Goal: Contribute content: Contribute content

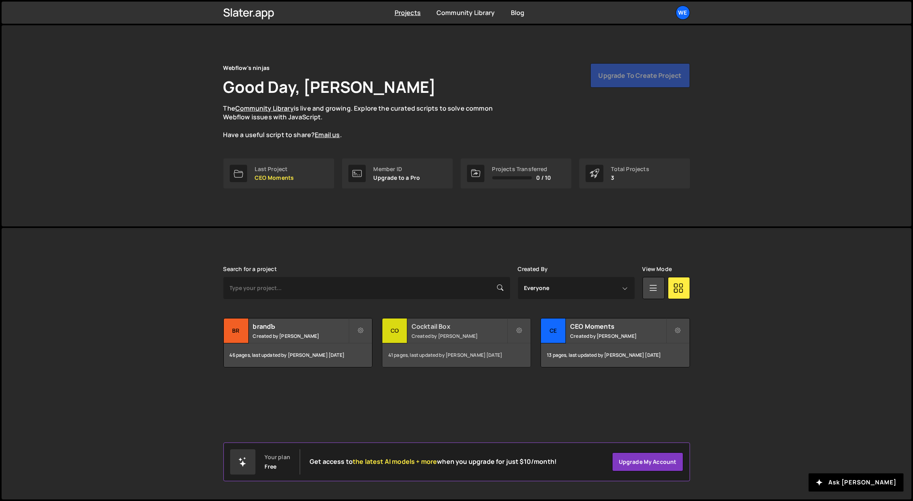
click at [468, 329] on h2 "Cocktail Box" at bounding box center [458, 326] width 95 height 9
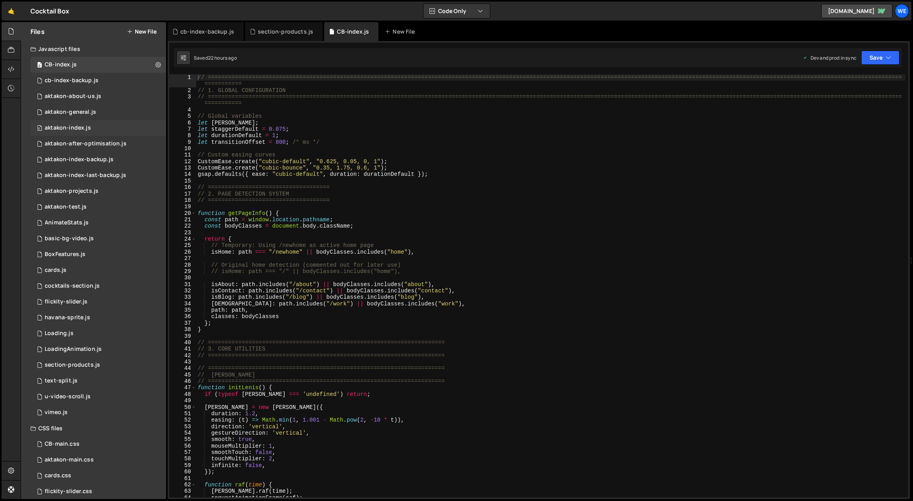
click at [74, 126] on div "aktakon-index.js" at bounding box center [68, 127] width 46 height 7
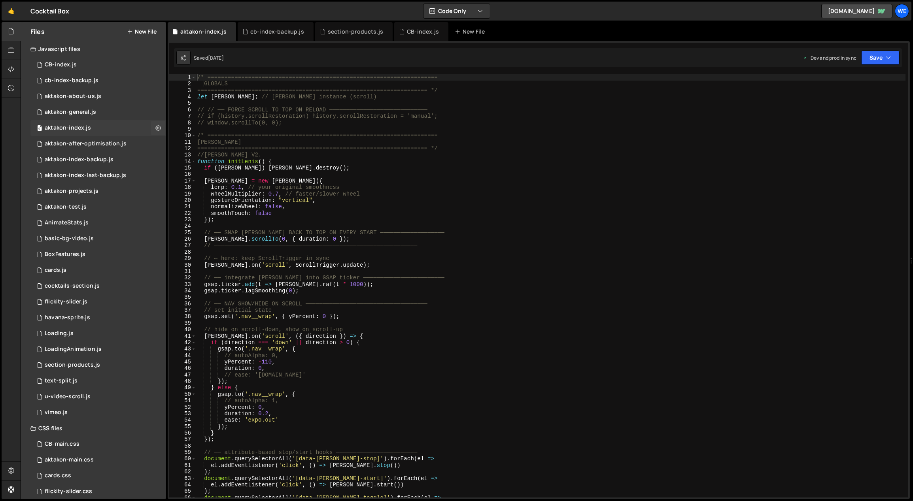
scroll to position [427, 0]
click at [96, 141] on div "aktakon-after-optimisation.js" at bounding box center [86, 143] width 82 height 7
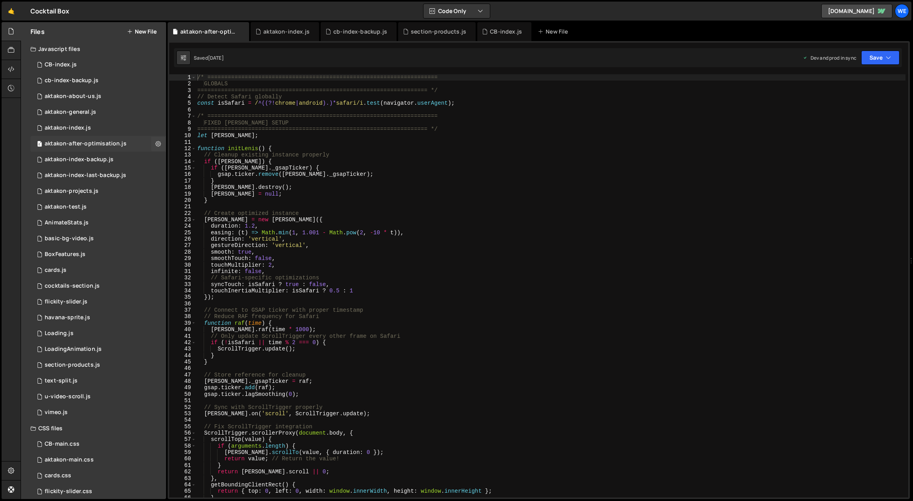
scroll to position [0, 0]
click at [148, 30] on button "New File" at bounding box center [142, 31] width 30 height 6
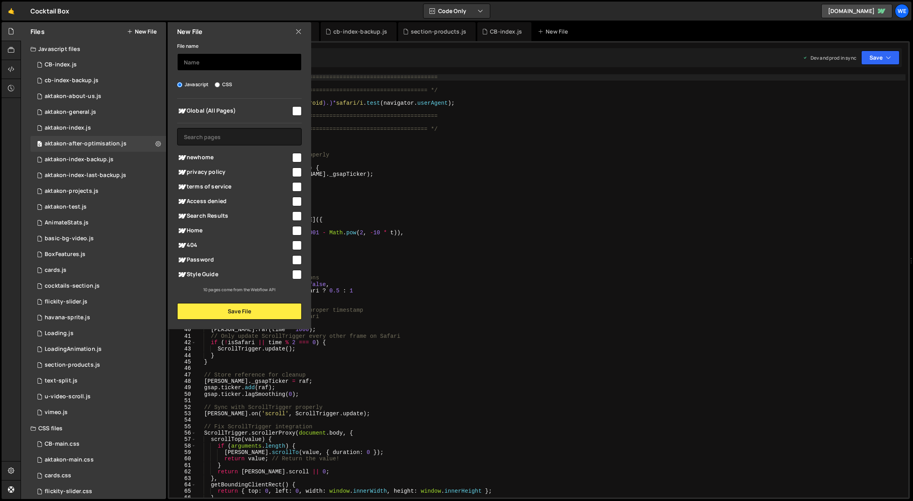
click at [217, 59] on input "text" at bounding box center [239, 61] width 124 height 17
type input "aktakon-index-before-feedback"
click at [250, 307] on button "Save File" at bounding box center [239, 311] width 124 height 17
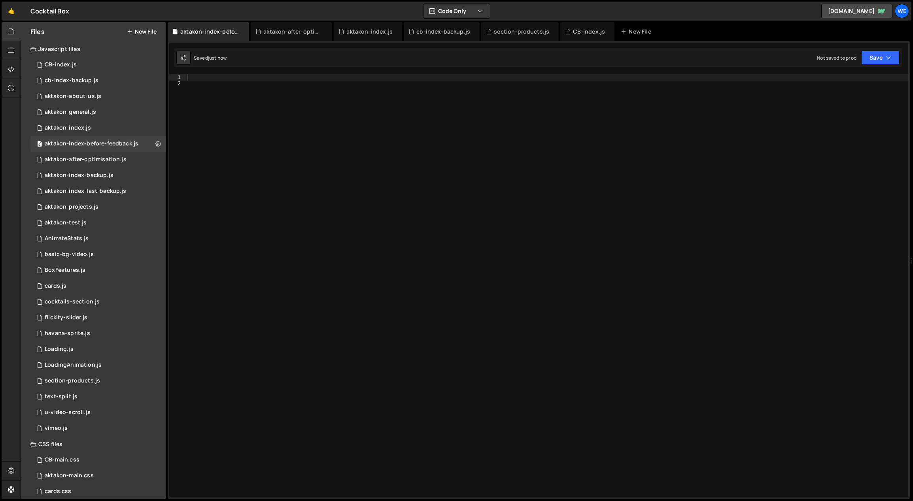
click at [140, 30] on button "New File" at bounding box center [142, 31] width 30 height 6
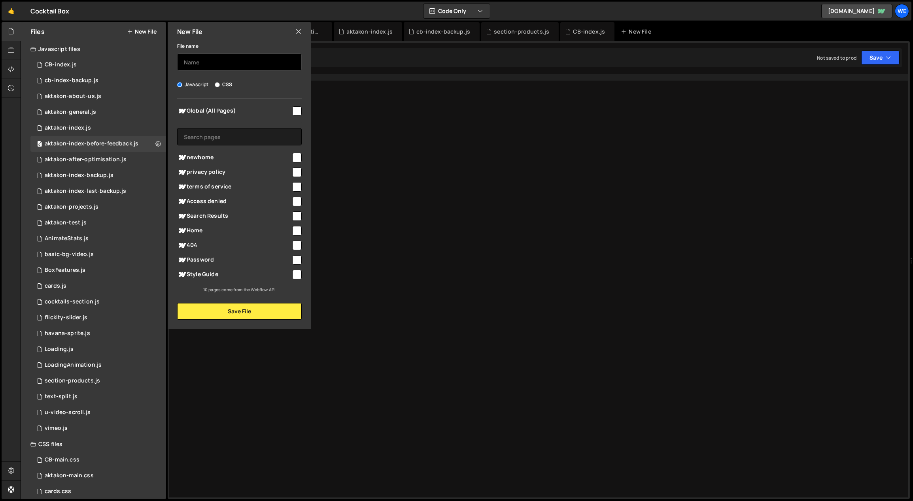
click at [215, 70] on input "text" at bounding box center [239, 61] width 124 height 17
paste input "--------"
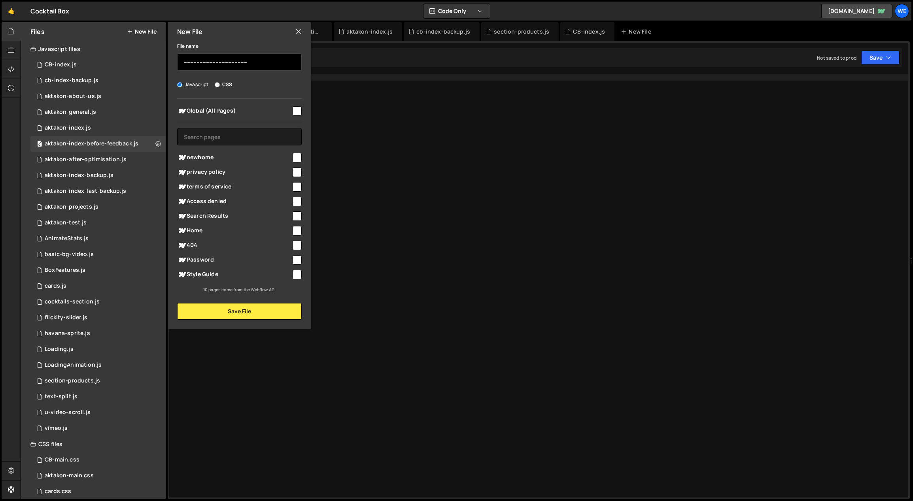
paste input "--------"
click at [272, 311] on button "Save File" at bounding box center [239, 311] width 124 height 17
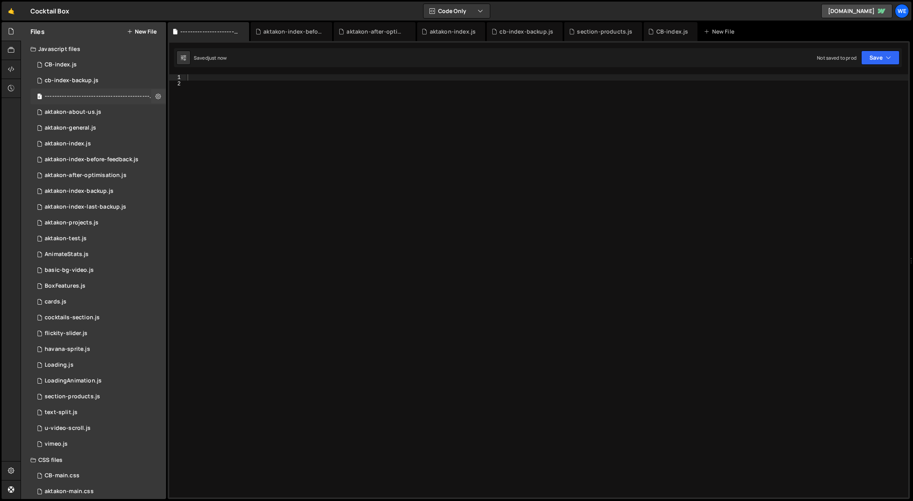
click at [112, 95] on div "----------------------------------------------------------------.js" at bounding box center [99, 96] width 109 height 7
click at [134, 94] on div "----------------------------------------------------------------.js" at bounding box center [99, 96] width 109 height 7
click at [156, 96] on icon at bounding box center [158, 96] width 6 height 8
type input "----------------------------------------------------------------"
radio input "true"
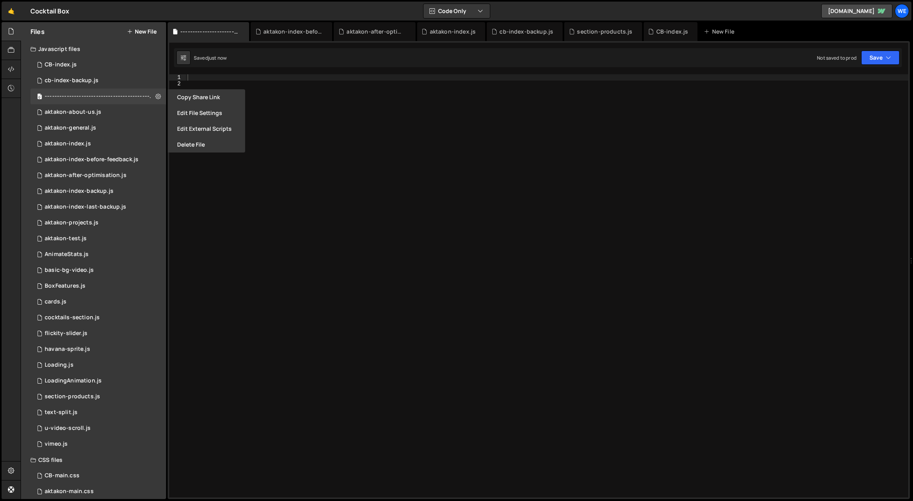
click at [150, 32] on button "New File" at bounding box center [142, 31] width 30 height 6
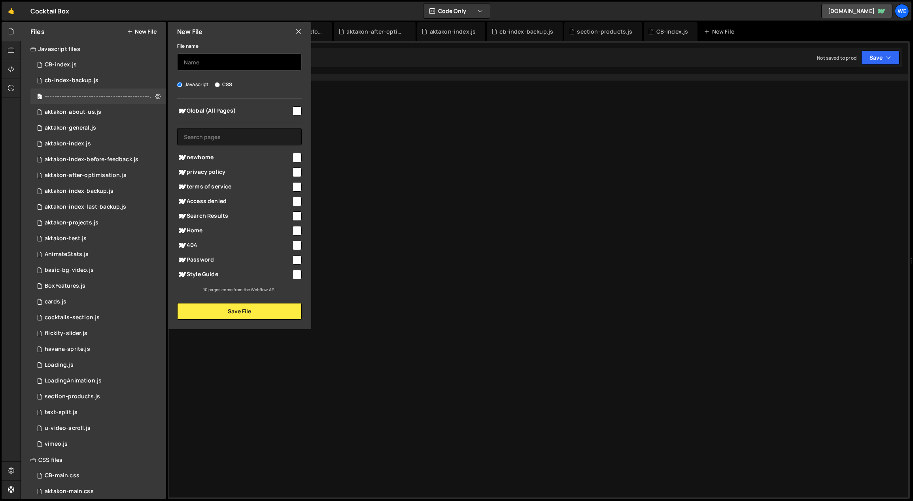
click at [210, 63] on input "text" at bounding box center [239, 61] width 124 height 17
paste input "--------"
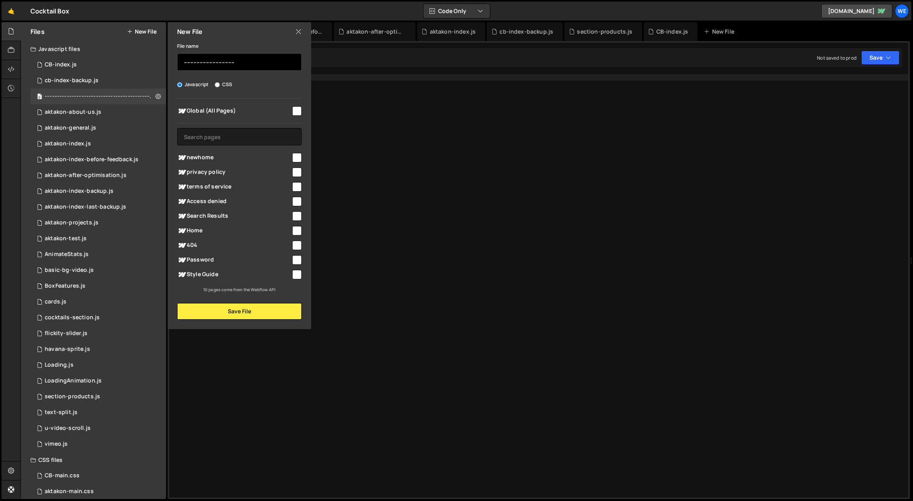
paste input "--------"
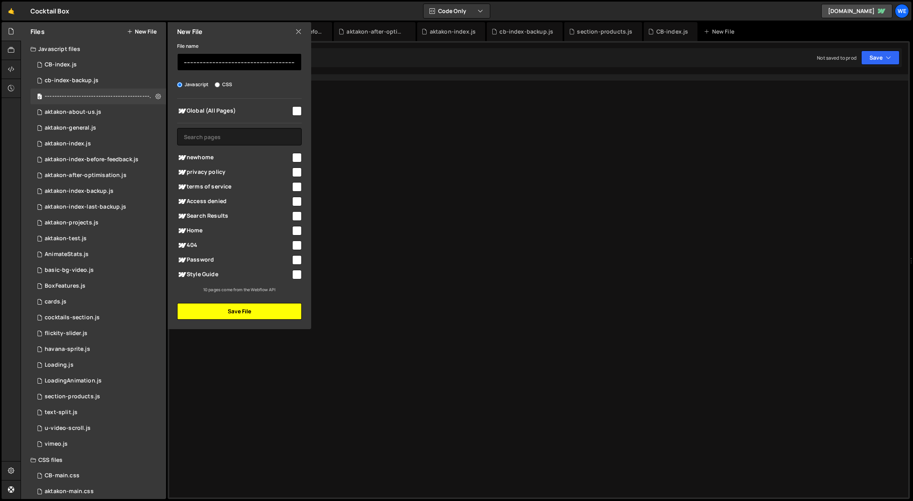
paste input "--------"
type input "-------------------------------------------------------------------------------…"
click at [268, 311] on button "Save File" at bounding box center [239, 311] width 124 height 17
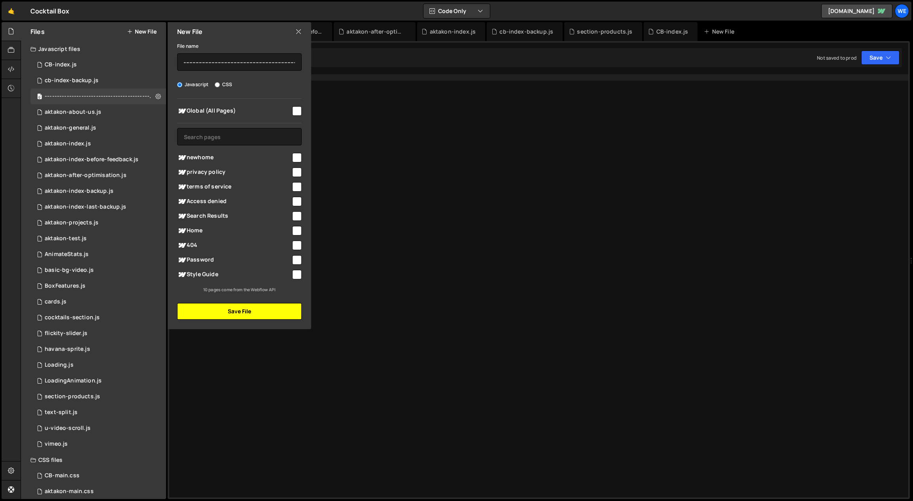
scroll to position [0, 0]
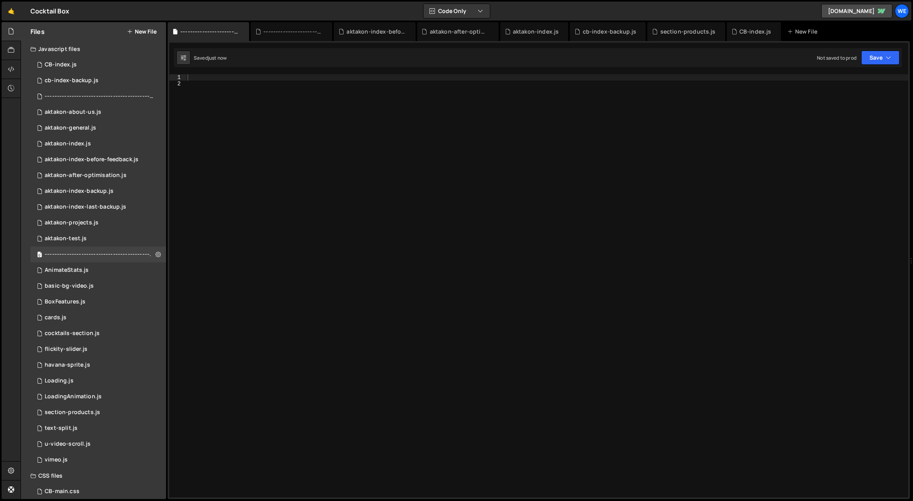
click at [333, 280] on div at bounding box center [547, 292] width 722 height 437
click at [367, 270] on div at bounding box center [547, 292] width 722 height 437
click at [95, 111] on div "0 aktakon-index.js 0" at bounding box center [98, 112] width 136 height 16
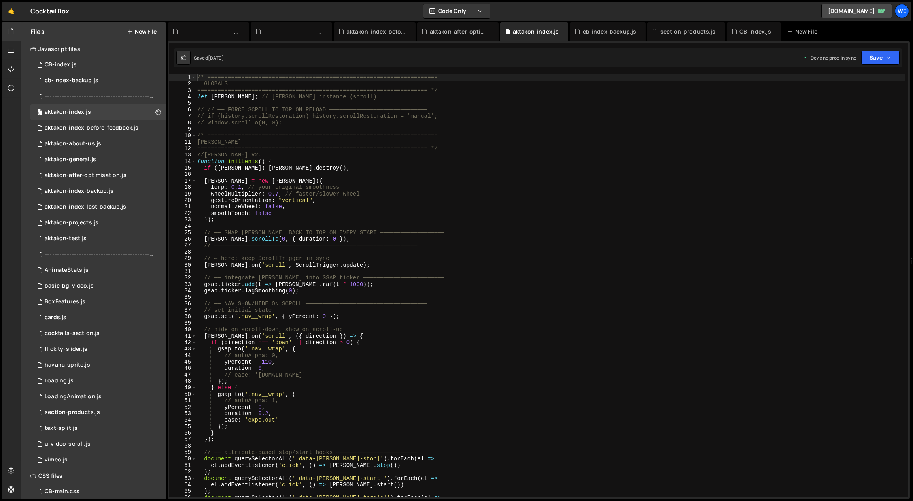
scroll to position [427, 0]
click at [347, 202] on div "/* ==================================================================== GLOBALS…" at bounding box center [551, 292] width 710 height 437
type textarea "initScript();"
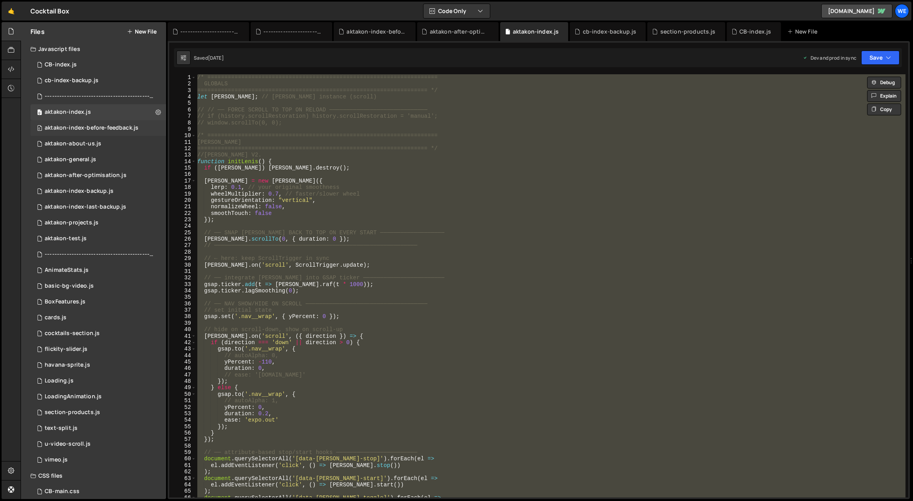
click at [98, 126] on div "aktakon-index-before-feedback.js" at bounding box center [92, 127] width 94 height 7
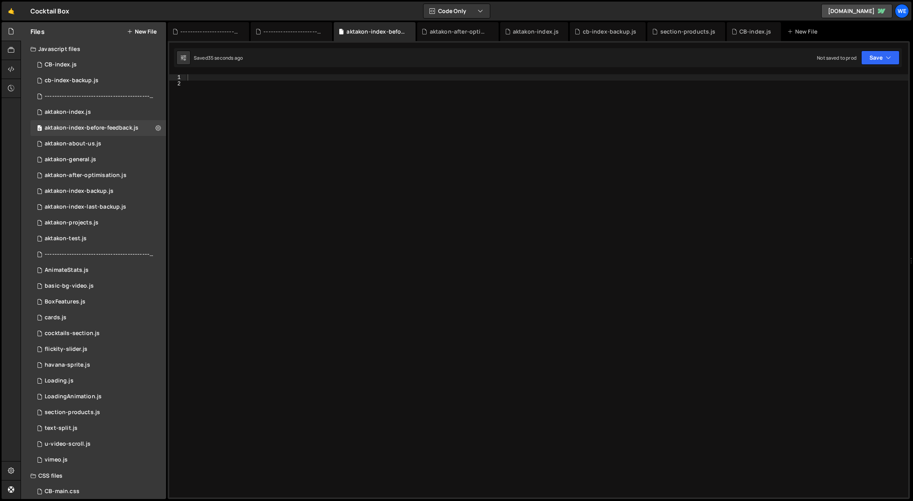
scroll to position [0, 0]
click at [350, 176] on div at bounding box center [547, 292] width 722 height 437
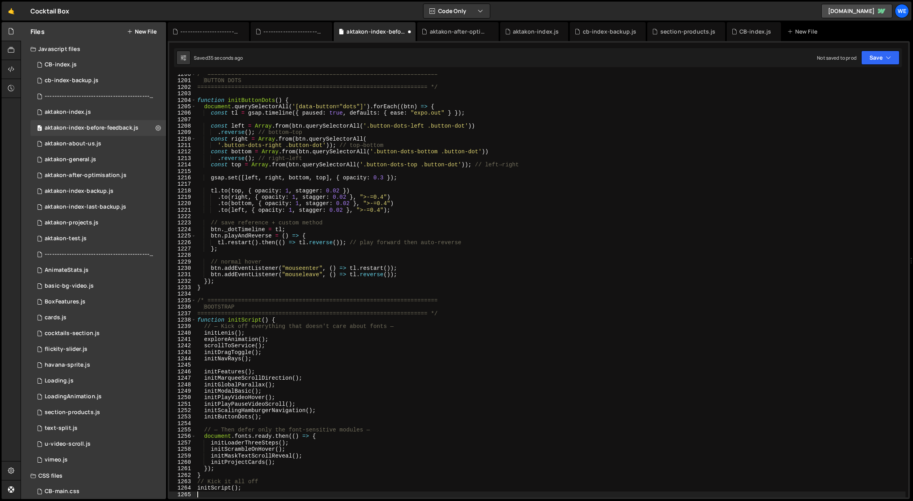
scroll to position [7757, 0]
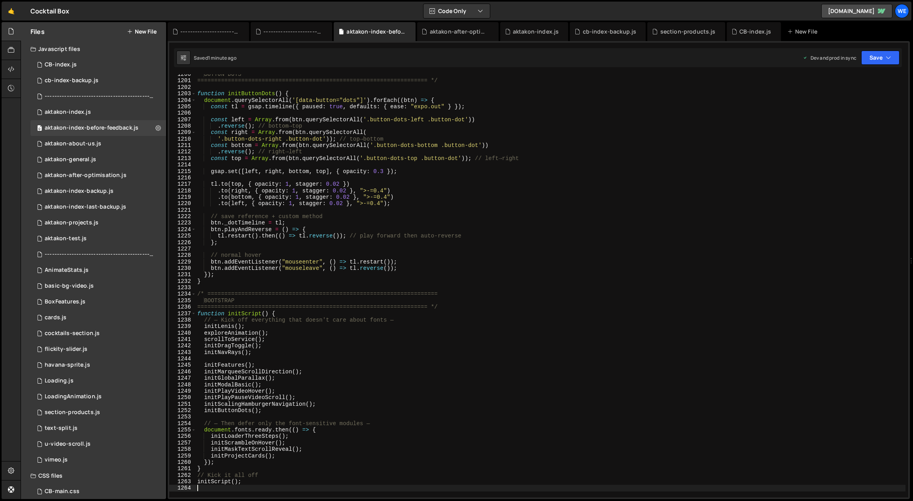
click at [369, 370] on div "BUTTON DOTS ===================================================================…" at bounding box center [551, 289] width 710 height 437
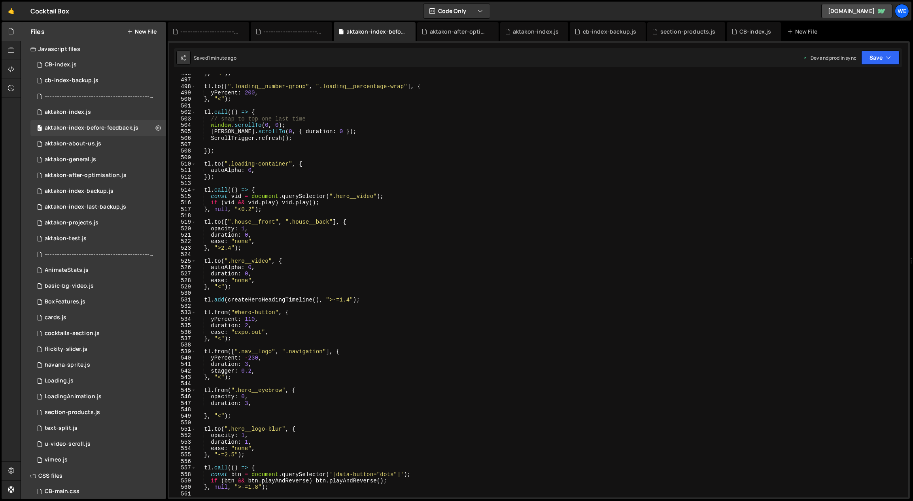
scroll to position [2989, 0]
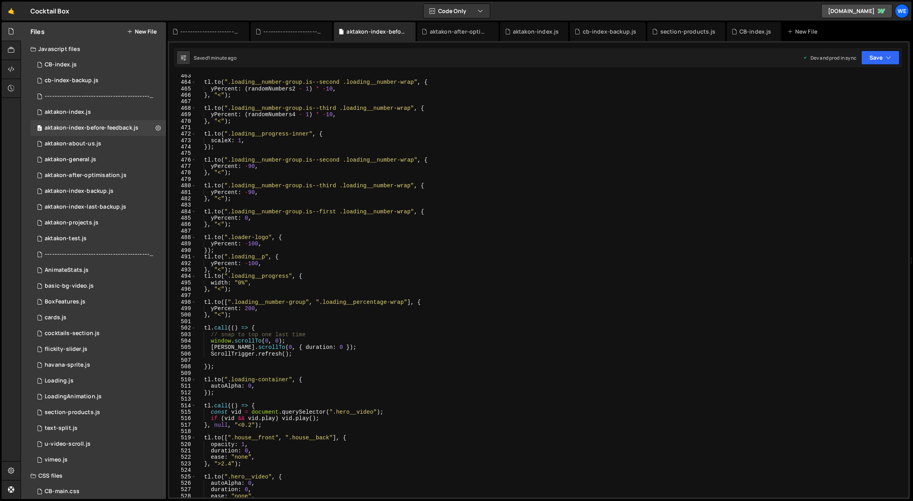
click at [395, 326] on div "tl . to ( ".loading__number-group.is--second .loading__number-wrap" , { yPercen…" at bounding box center [551, 291] width 710 height 437
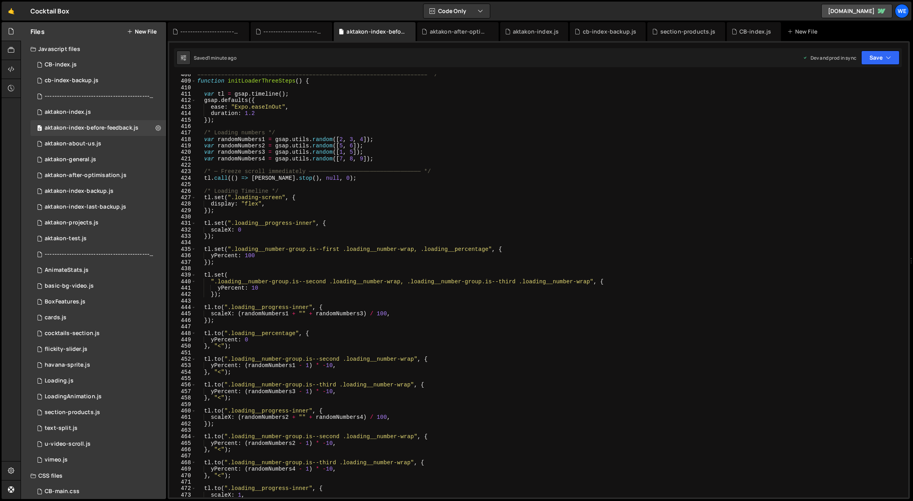
scroll to position [2619, 0]
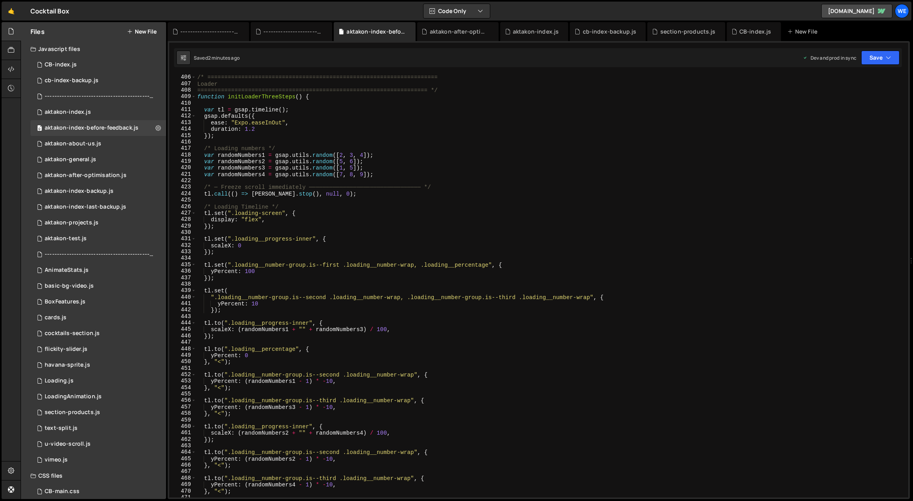
click at [342, 194] on div "/* ==================================================================== Loader …" at bounding box center [551, 292] width 710 height 437
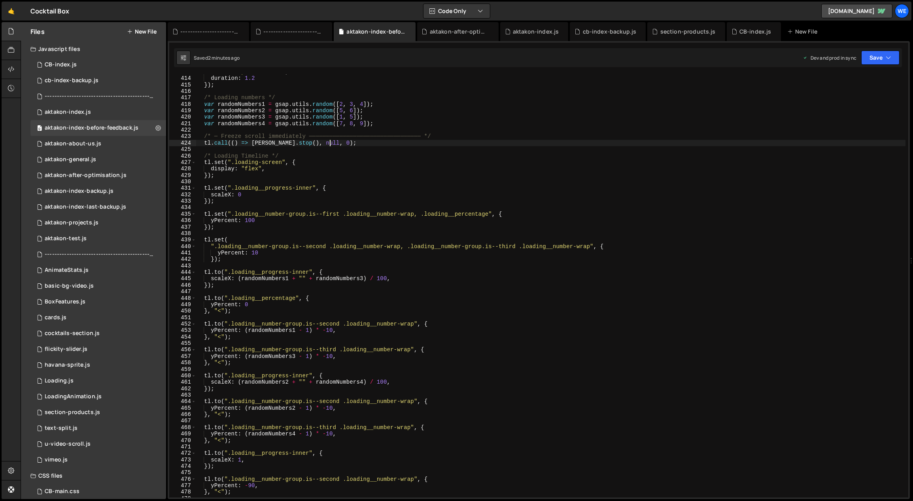
scroll to position [2580, 0]
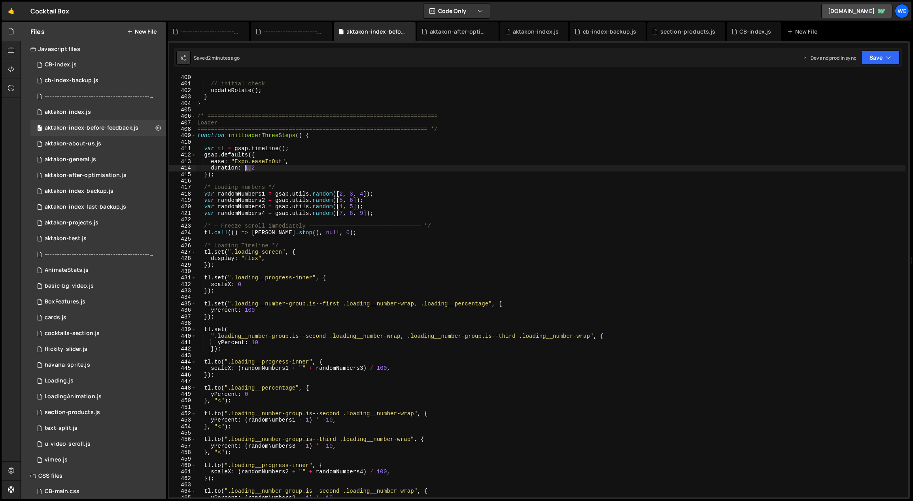
drag, startPoint x: 253, startPoint y: 168, endPoint x: 245, endPoint y: 168, distance: 7.9
click at [245, 168] on div "} ; // initial check updateRotate ( ) ; } } /* ================================…" at bounding box center [551, 286] width 710 height 437
drag, startPoint x: 255, startPoint y: 168, endPoint x: 245, endPoint y: 168, distance: 9.5
click at [245, 168] on div "} ; // initial check updateRotate ( ) ; } } /* ================================…" at bounding box center [551, 286] width 710 height 437
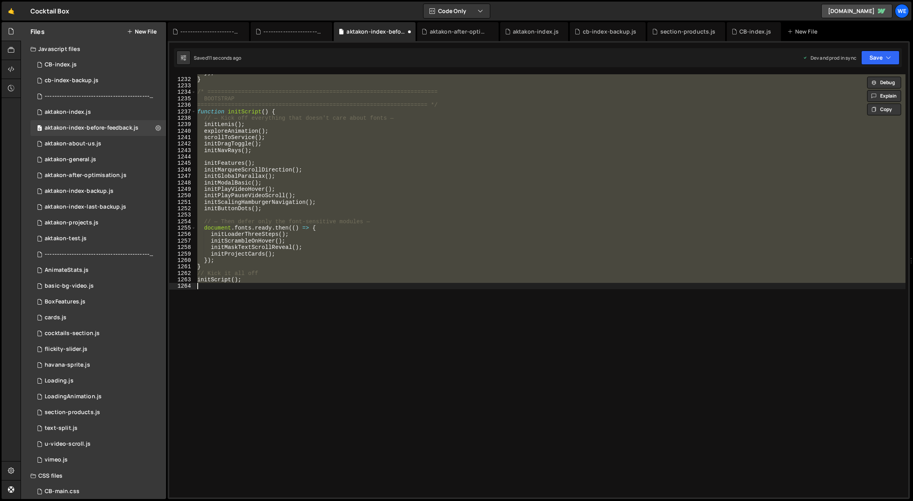
scroll to position [2459, 0]
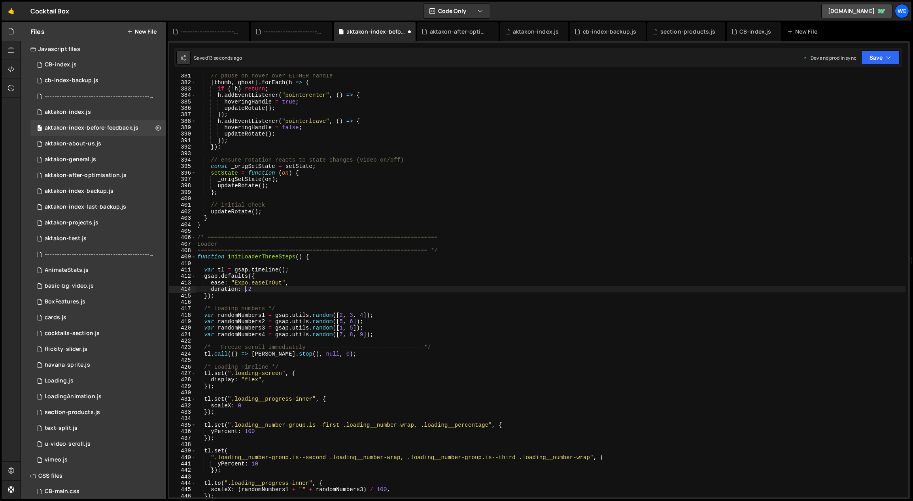
type textarea "duration: 1.2"
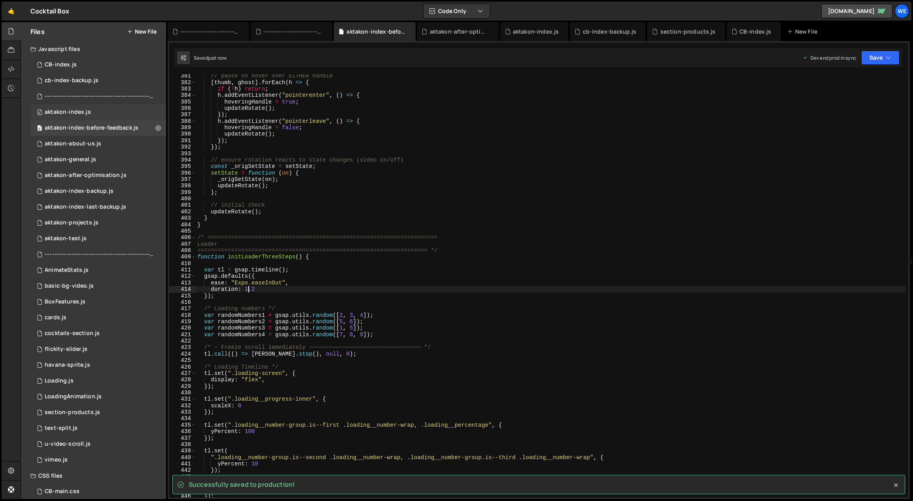
click at [98, 115] on div "0 aktakon-index.js 0" at bounding box center [98, 112] width 136 height 16
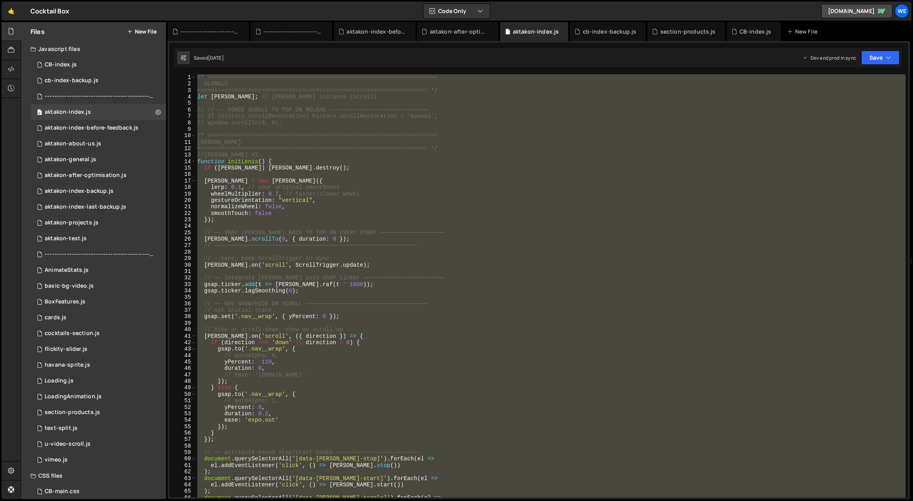
scroll to position [427, 0]
click at [312, 209] on div "/* ==================================================================== GLOBALS…" at bounding box center [550, 285] width 709 height 423
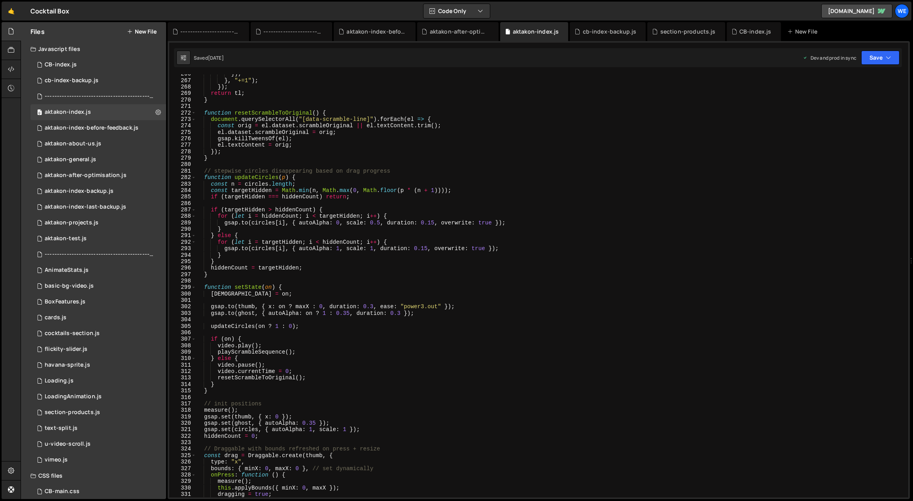
scroll to position [2083, 0]
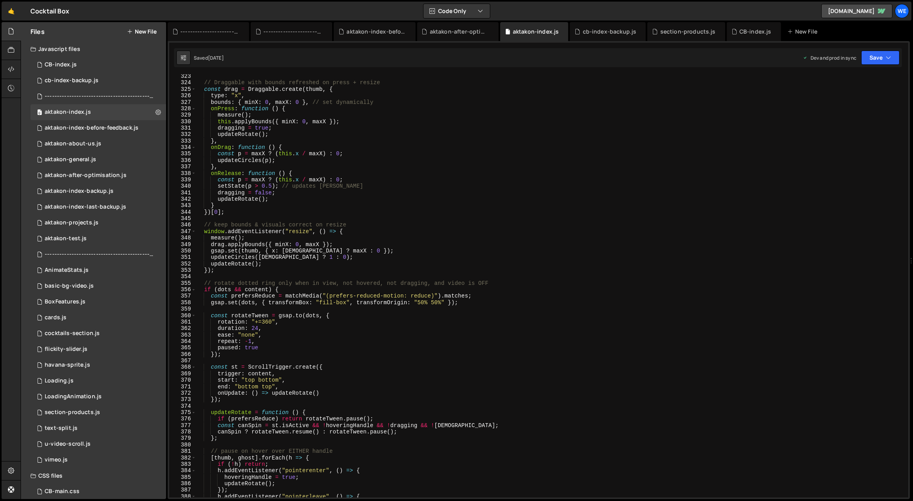
click at [291, 295] on div "// Draggable with bounds refreshed on press + resize const drag = Draggable . c…" at bounding box center [551, 291] width 710 height 437
type textarea "const prefersReduce = matchMedia("(prefers-reduced-motion: reduce)").matches;"
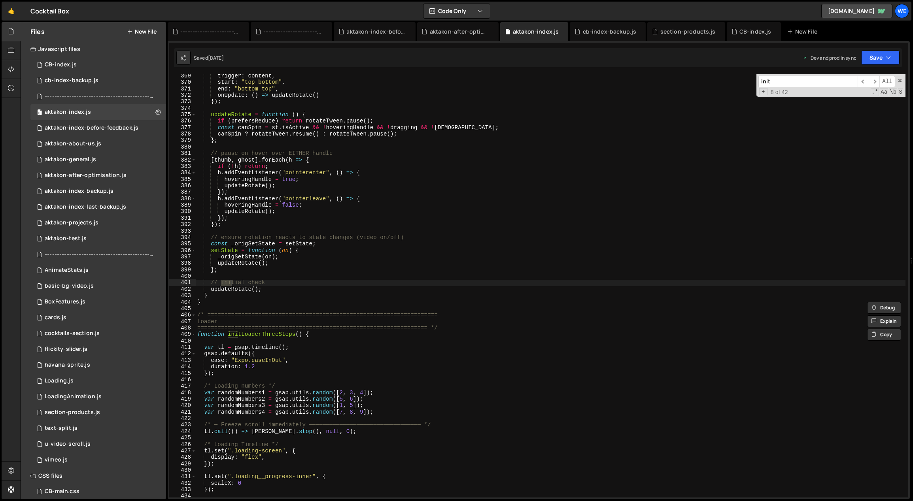
scroll to position [2381, 0]
type input "initloa"
click at [245, 368] on div "trigger : content , start : "top bottom" , end : "bottom top" , onUpdate : ( ) …" at bounding box center [551, 291] width 710 height 437
click at [252, 368] on div "trigger : content , start : "top bottom" , end : "bottom top" , onUpdate : ( ) …" at bounding box center [551, 291] width 710 height 437
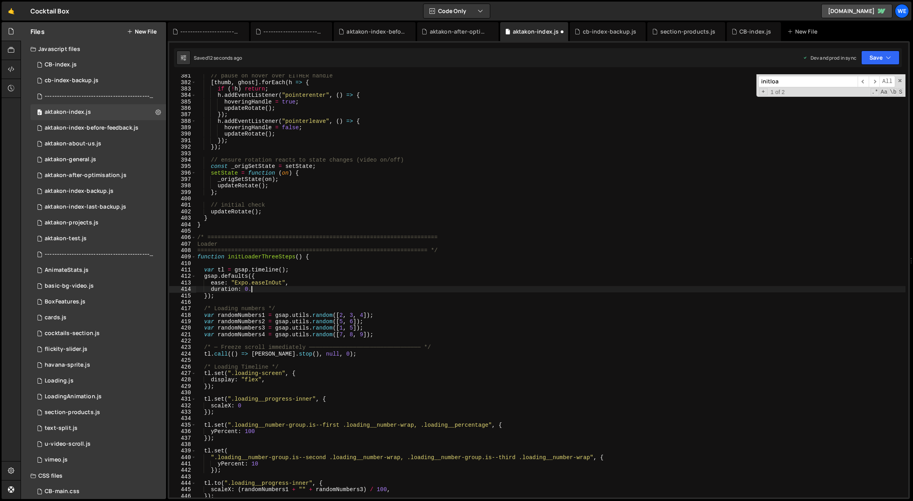
scroll to position [2459, 0]
click at [221, 255] on div "// pause on hover over EITHER handle [ thumb , ghost ] . forEach ( h => { if ( …" at bounding box center [551, 291] width 710 height 437
drag, startPoint x: 210, startPoint y: 243, endPoint x: 206, endPoint y: 240, distance: 4.5
click at [217, 245] on div "function initLoaderThreeSteps() { 381 382 383 384 385 386 387 388 389 390 391 3…" at bounding box center [538, 285] width 739 height 423
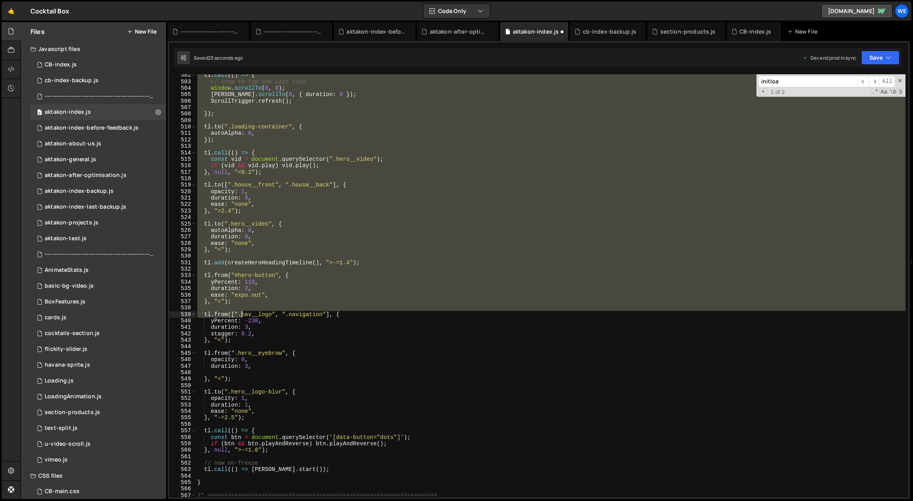
scroll to position [3242, 0]
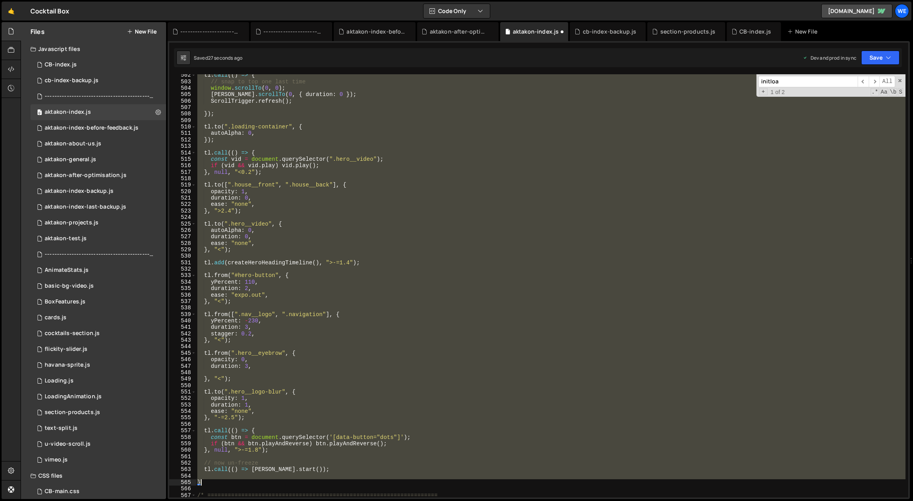
drag, startPoint x: 197, startPoint y: 236, endPoint x: 217, endPoint y: 481, distance: 245.8
click at [217, 481] on div "tl . call (( ) => { // snap to top one last time window . scrollTo ( 0 , 0 ) ; …" at bounding box center [551, 290] width 710 height 437
click at [273, 150] on div "tl . call (( ) => { // snap to top one last time window . scrollTo ( 0 , 0 ) ; …" at bounding box center [550, 285] width 709 height 423
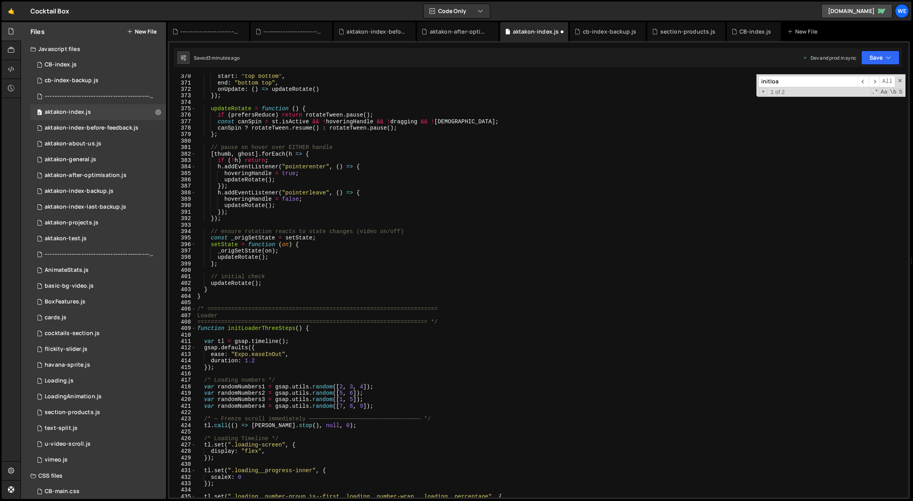
scroll to position [2387, 0]
drag, startPoint x: 253, startPoint y: 362, endPoint x: 245, endPoint y: 361, distance: 7.2
click at [245, 361] on div "start : "top bottom" , end : "bottom top" , onUpdate : ( ) => updateRotate ( ) …" at bounding box center [551, 291] width 710 height 437
click at [253, 361] on div "start : "top bottom" , end : "bottom top" , onUpdate : ( ) => updateRotate ( ) …" at bounding box center [551, 291] width 710 height 437
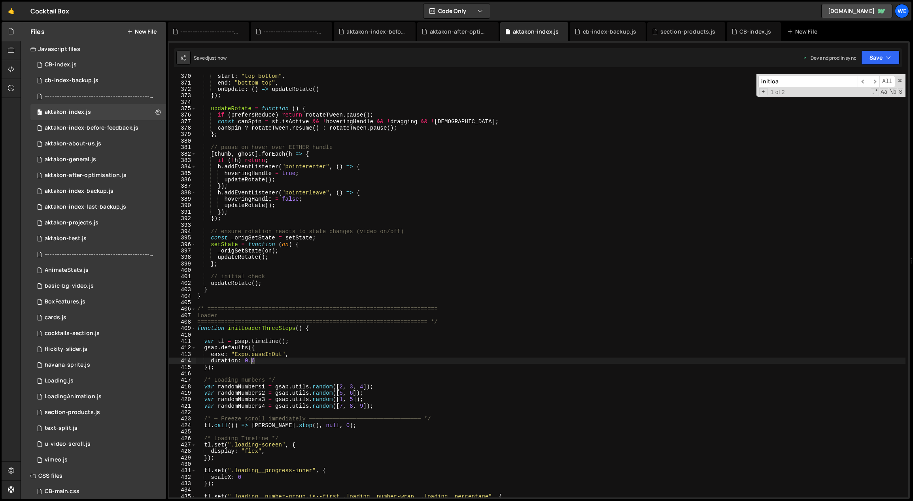
click at [253, 360] on div "start : "top bottom" , end : "bottom top" , onUpdate : ( ) => updateRotate ( ) …" at bounding box center [551, 291] width 710 height 437
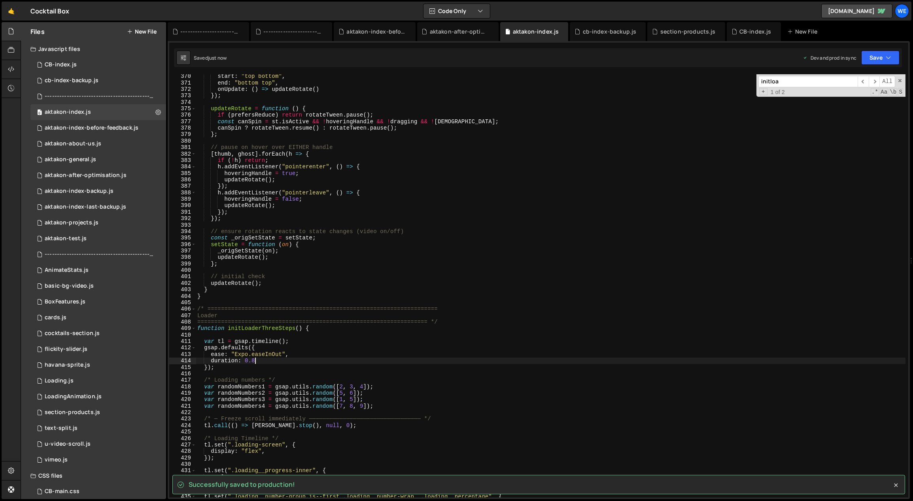
type textarea "duration: 0.8"
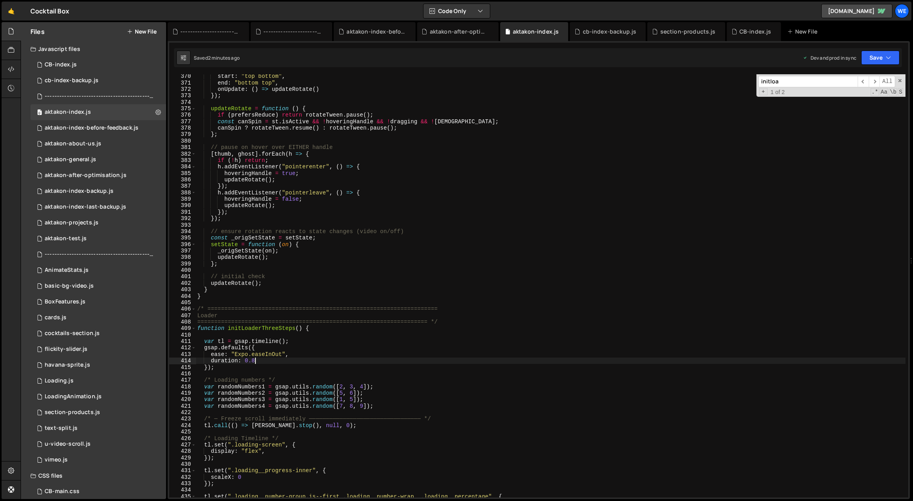
click at [283, 334] on div "start : "top bottom" , end : "bottom top" , onUpdate : ( ) => updateRotate ( ) …" at bounding box center [551, 291] width 710 height 437
drag, startPoint x: 195, startPoint y: 309, endPoint x: 230, endPoint y: 321, distance: 36.4
click at [236, 324] on div "370 371 372 373 374 375 376 377 378 379 380 381 382 383 384 385 386 387 388 389…" at bounding box center [538, 285] width 739 height 423
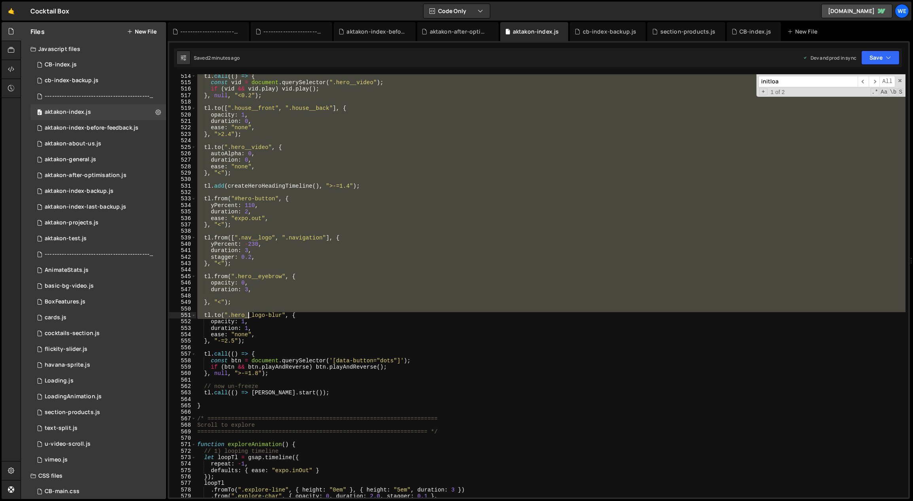
scroll to position [3318, 0]
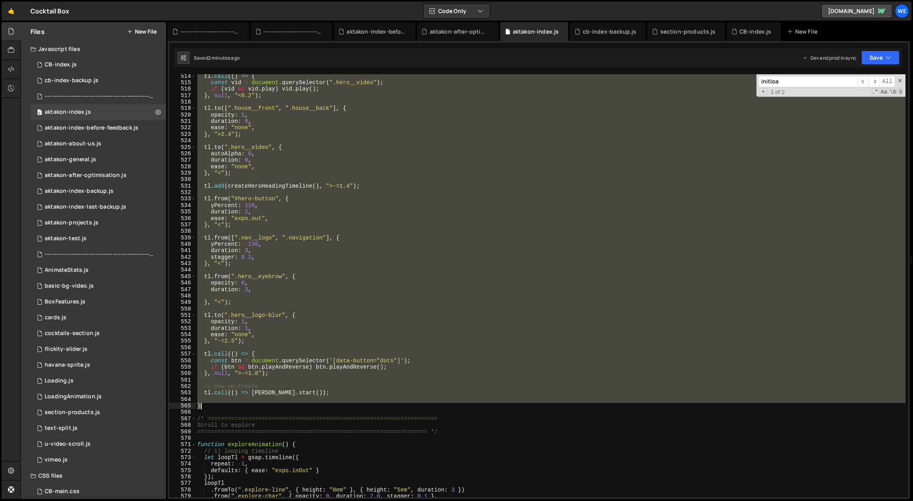
drag, startPoint x: 197, startPoint y: 307, endPoint x: 207, endPoint y: 405, distance: 98.2
click at [207, 405] on div "tl . call (( ) => { const vid = document . querySelector ( ".hero__video" ) ; i…" at bounding box center [551, 291] width 710 height 437
paste textarea
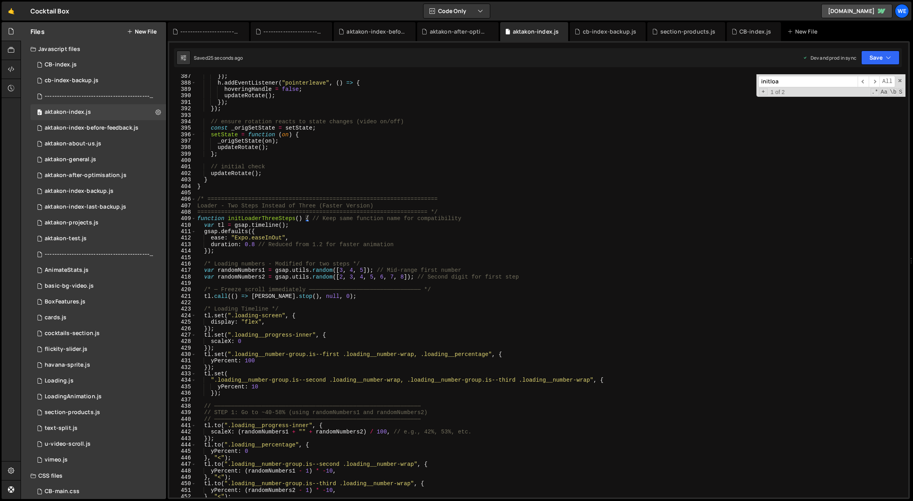
scroll to position [2497, 0]
click at [253, 244] on div "}) ; h . addEventListener ( "pointerleave" , ( ) => { hoveringHandle = false ; …" at bounding box center [551, 291] width 710 height 437
click at [504, 196] on div "}) ; h . addEventListener ( "pointerleave" , ( ) => { hoveringHandle = false ; …" at bounding box center [551, 291] width 710 height 437
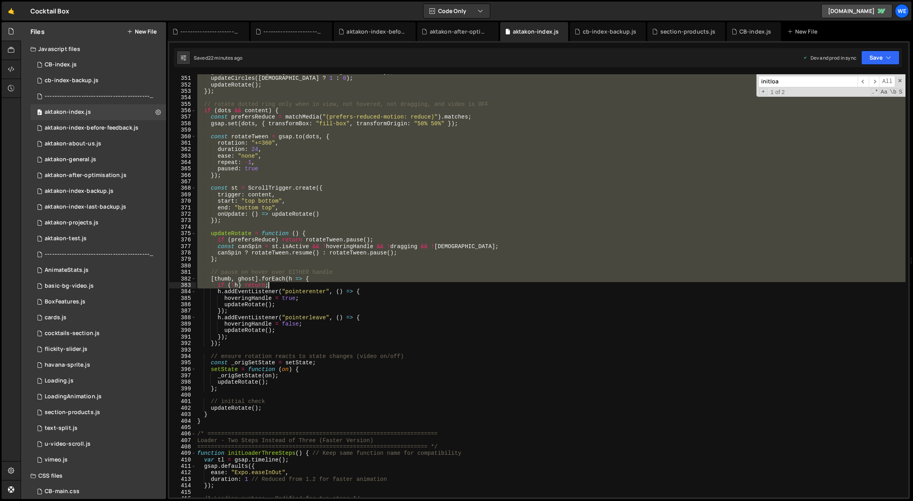
scroll to position [2405, 0]
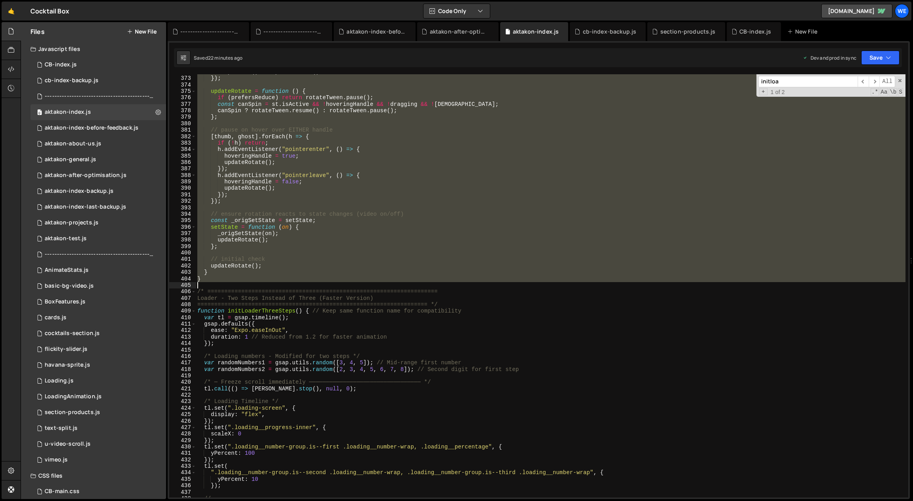
drag, startPoint x: 201, startPoint y: 157, endPoint x: 215, endPoint y: 286, distance: 129.2
click at [215, 286] on div "onUpdate : ( ) => updateRotate ( ) }) ; updateRotate = function ( ) { if ( pref…" at bounding box center [551, 287] width 710 height 437
type textarea "}"
click at [270, 282] on div "onUpdate : ( ) => updateRotate ( ) }) ; updateRotate = function ( ) { if ( pref…" at bounding box center [550, 285] width 709 height 423
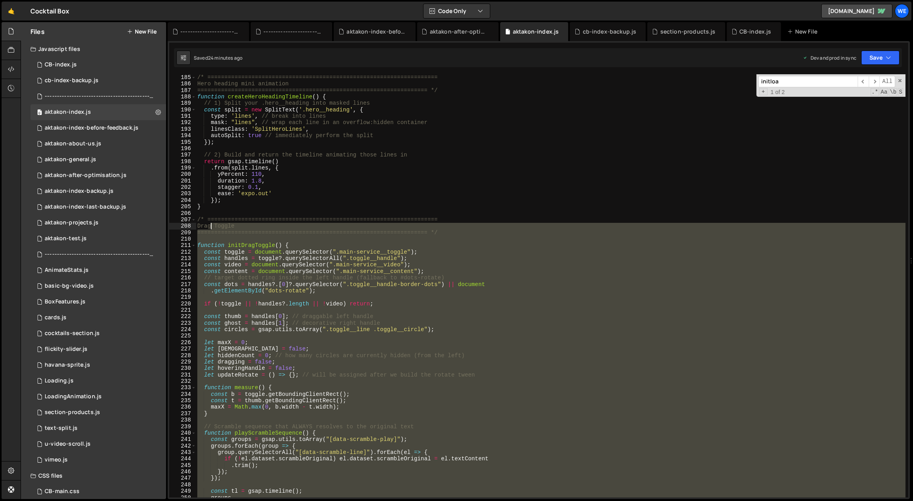
scroll to position [1190, 0]
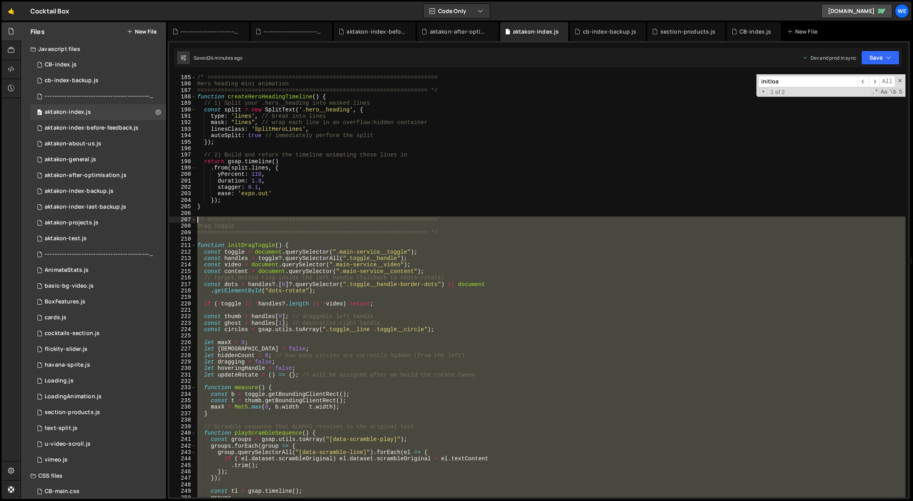
drag, startPoint x: 209, startPoint y: 281, endPoint x: 198, endPoint y: 221, distance: 60.7
click at [198, 221] on div "/* ==================================================================== Hero he…" at bounding box center [551, 292] width 710 height 437
paste textarea "}"
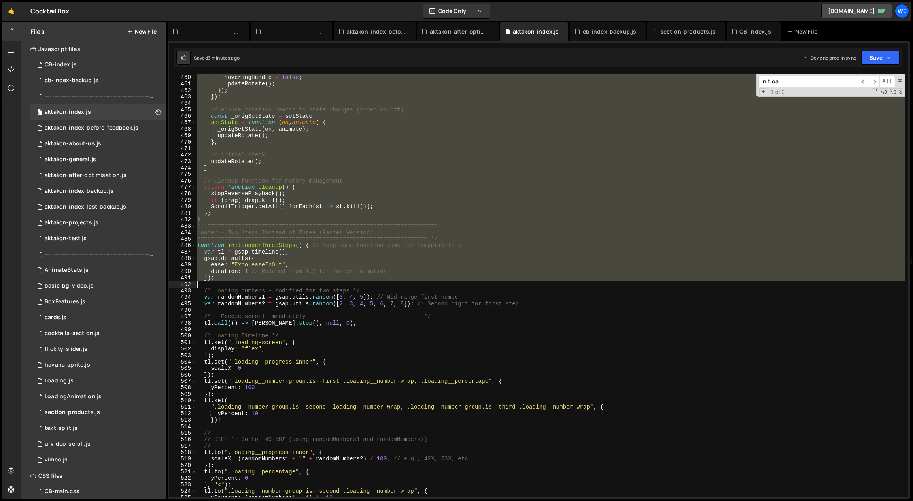
scroll to position [2968, 0]
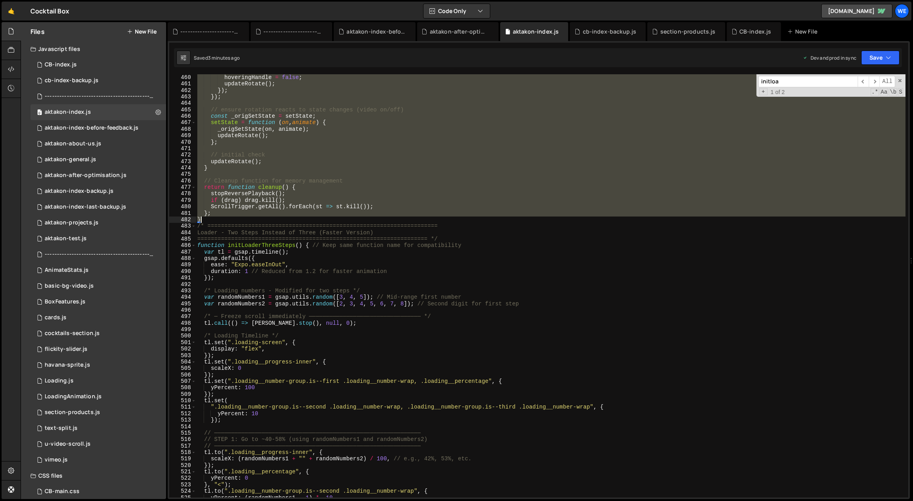
drag, startPoint x: 198, startPoint y: 165, endPoint x: 244, endPoint y: 217, distance: 70.3
click at [244, 217] on div "h . addEventListener ( "pointerleave" , ( ) => { hoveringHandle = false ; updat…" at bounding box center [551, 286] width 710 height 437
paste textarea
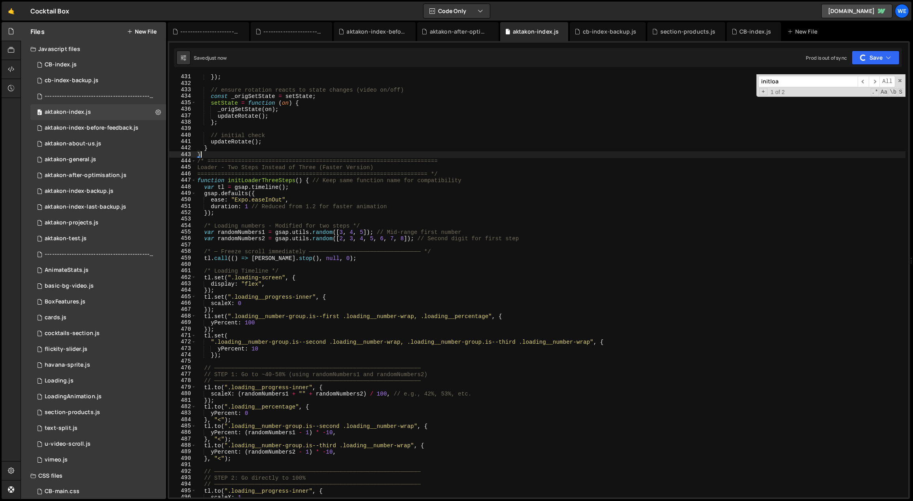
scroll to position [2781, 0]
click at [444, 239] on div "}) ; // ensure rotation reacts to state changes (video on/off) const _origSetSt…" at bounding box center [551, 292] width 710 height 437
type textarea "var randomNumbers2 = gsap.utils.random([2, 3, 4, 5, 6, 7, 8]); // Second digit …"
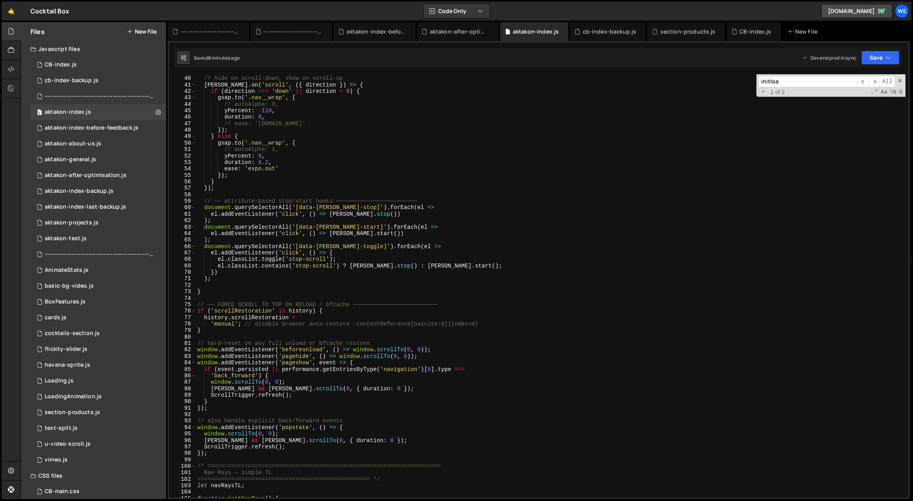
scroll to position [345, 0]
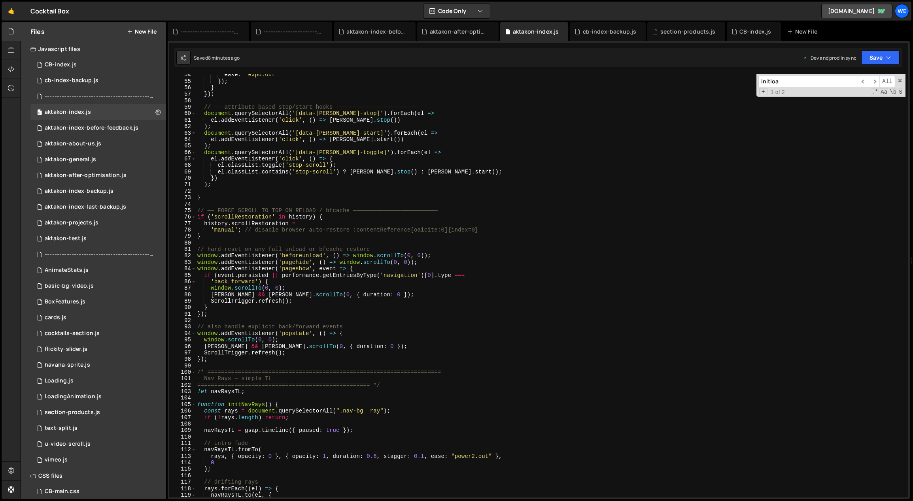
click at [259, 366] on div "ease : 'expo.out' }) ; } }) ; // ── attribute-based stop/start hooks ──────────…" at bounding box center [551, 290] width 710 height 437
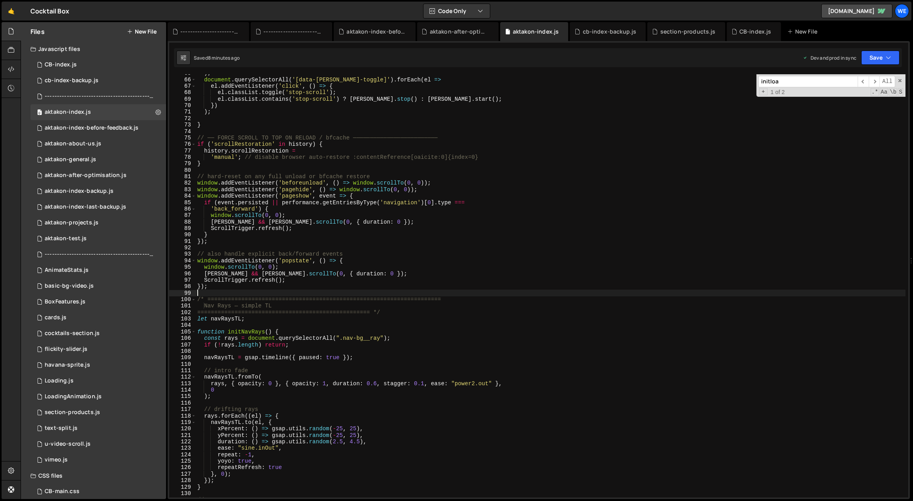
scroll to position [461, 0]
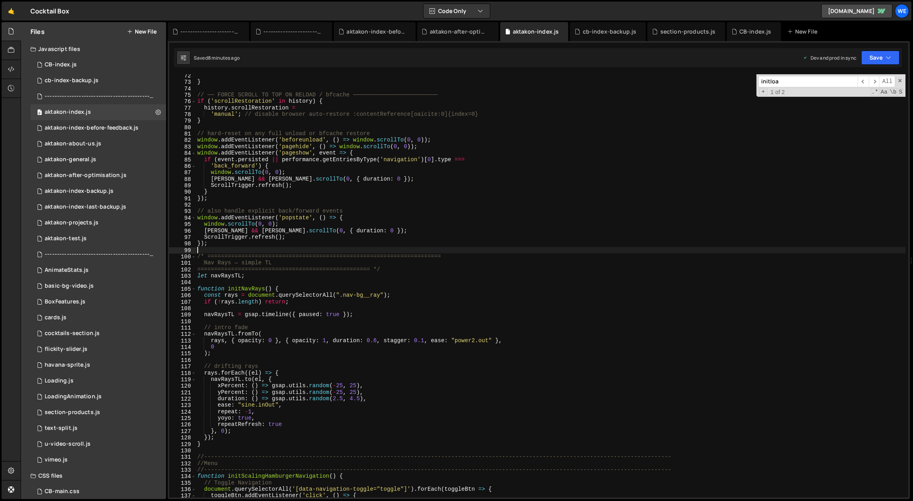
click at [246, 455] on div "} // ── FORCE SCROLL TO TOP ON RELOAD / bfcache ───────────────────────── if ( …" at bounding box center [551, 290] width 710 height 437
type textarea "//-----------------------------------------------------------------------------…"
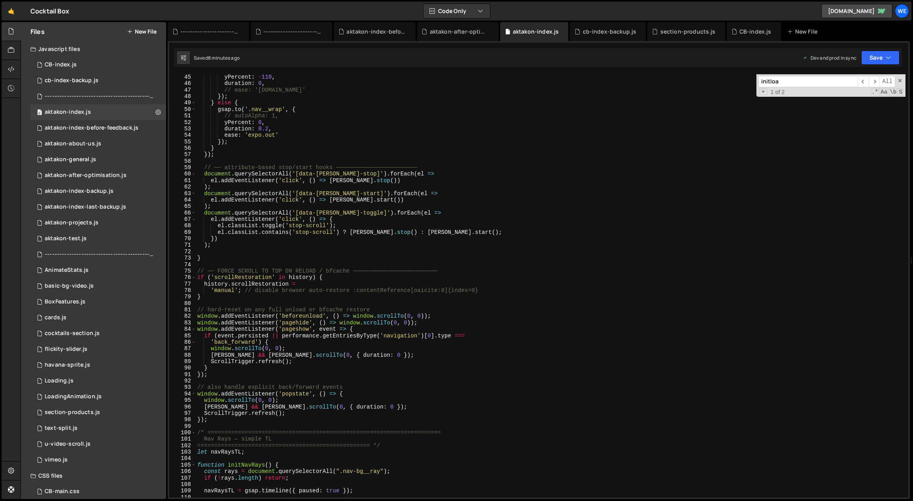
scroll to position [424, 0]
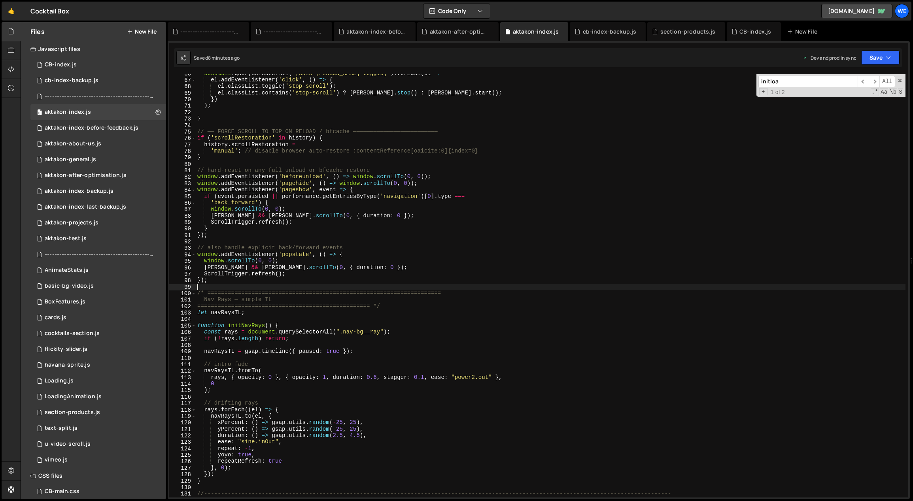
click at [223, 288] on div "document . querySelectorAll ( '[data-[PERSON_NAME]-toggle]' ) . forEach ( el =>…" at bounding box center [551, 288] width 710 height 437
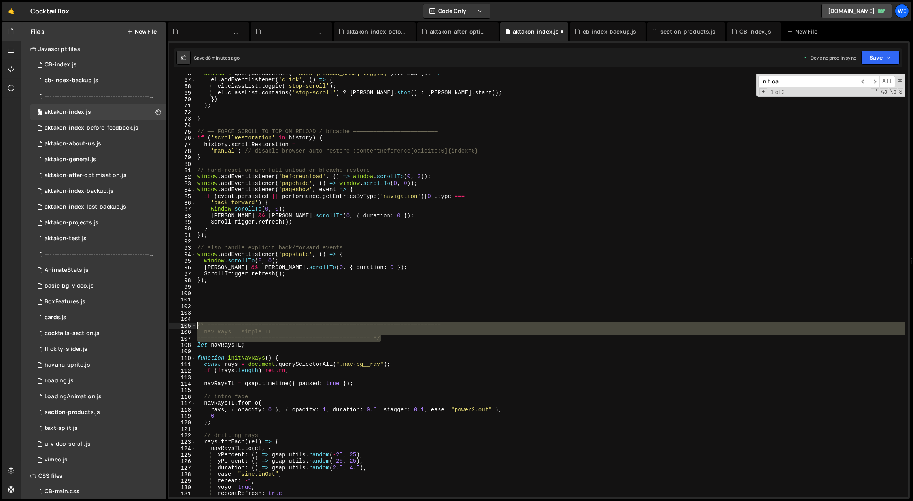
drag, startPoint x: 387, startPoint y: 336, endPoint x: 198, endPoint y: 324, distance: 188.9
click at [197, 324] on div "document . querySelectorAll ( '[data-[PERSON_NAME]-toggle]' ) . forEach ( el =>…" at bounding box center [551, 288] width 710 height 437
click at [287, 333] on div "document . querySelectorAll ( '[data-[PERSON_NAME]-toggle]' ) . forEach ( el =>…" at bounding box center [550, 285] width 709 height 423
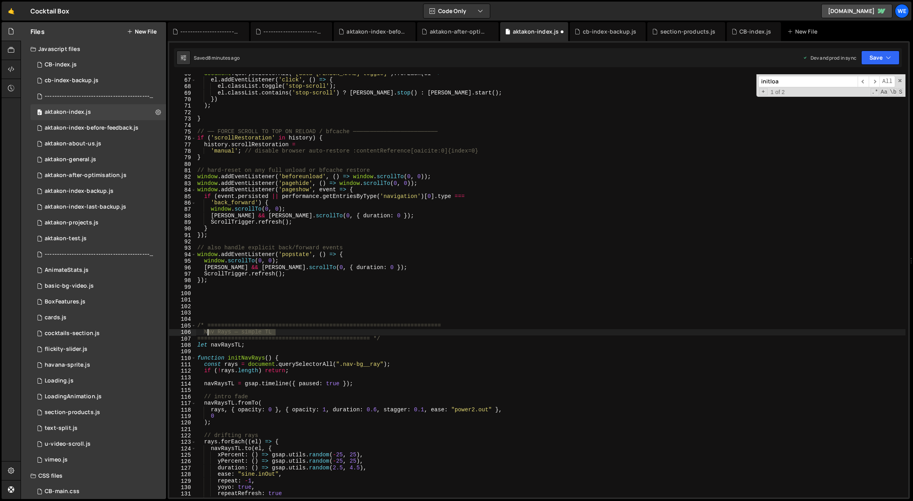
drag, startPoint x: 260, startPoint y: 332, endPoint x: 207, endPoint y: 332, distance: 52.6
click at [207, 332] on div "document . querySelectorAll ( '[data-[PERSON_NAME]-toggle]' ) . forEach ( el =>…" at bounding box center [551, 288] width 710 height 437
type textarea "NAV RAYS"
click at [210, 303] on div "document . querySelectorAll ( '[data-[PERSON_NAME]-toggle]' ) . forEach ( el =>…" at bounding box center [551, 288] width 710 height 437
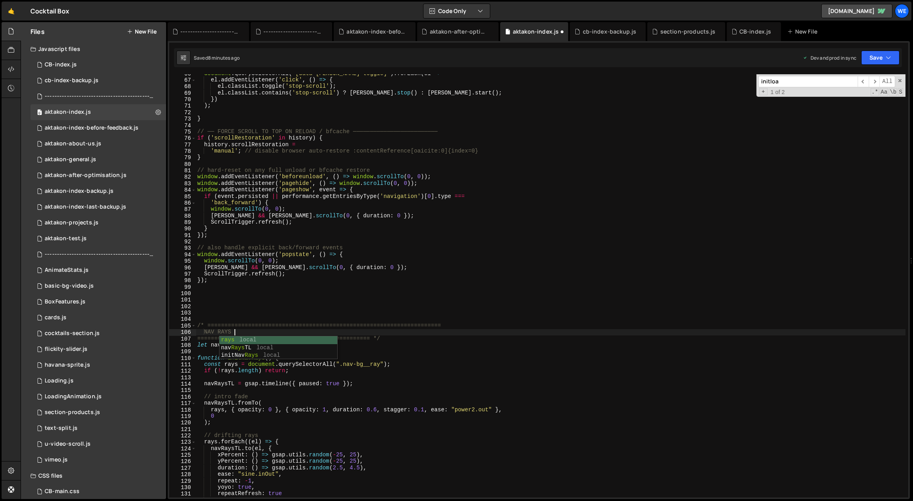
scroll to position [0, 0]
drag, startPoint x: 456, startPoint y: 325, endPoint x: 198, endPoint y: 326, distance: 258.5
click at [198, 326] on div "document . querySelectorAll ( '[data-[PERSON_NAME]-toggle]' ) . forEach ( el =>…" at bounding box center [551, 288] width 710 height 437
type textarea "/* ====================================================================="
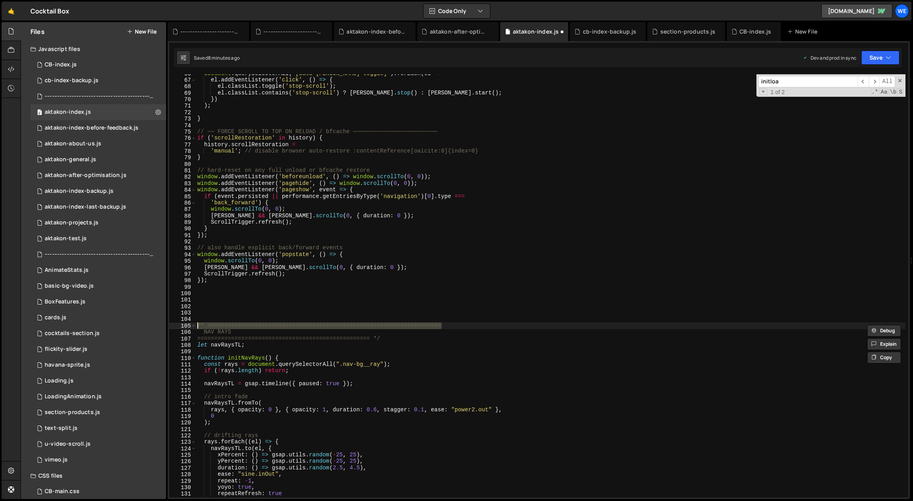
click at [200, 319] on div "document . querySelectorAll ( '[data-[PERSON_NAME]-toggle]' ) . forEach ( el =>…" at bounding box center [551, 288] width 710 height 437
paste textarea "/* ====================================================================="
click at [408, 342] on div "document . querySelectorAll ( '[data-[PERSON_NAME]-toggle]' ) . forEach ( el =>…" at bounding box center [551, 288] width 710 height 437
type textarea "=================================================== */"
paste textarea "/* ====================================================================="
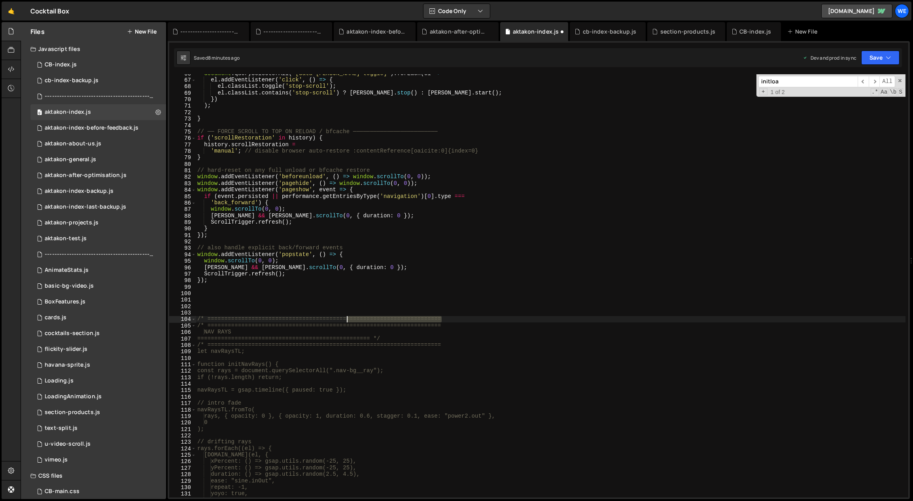
drag, startPoint x: 379, startPoint y: 318, endPoint x: 347, endPoint y: 319, distance: 31.6
click at [347, 319] on div "document . querySelectorAll ( '[data-[PERSON_NAME]-toggle]' ) . forEach ( el =>…" at bounding box center [551, 288] width 710 height 437
click at [459, 342] on div "document . querySelectorAll ( '[data-[PERSON_NAME]-toggle]' ) . forEach ( el =>…" at bounding box center [551, 288] width 710 height 437
drag, startPoint x: 204, startPoint y: 317, endPoint x: 197, endPoint y: 317, distance: 7.2
click at [196, 317] on div "document . querySelectorAll ( '[data-[PERSON_NAME]-toggle]' ) . forEach ( el =>…" at bounding box center [551, 288] width 710 height 437
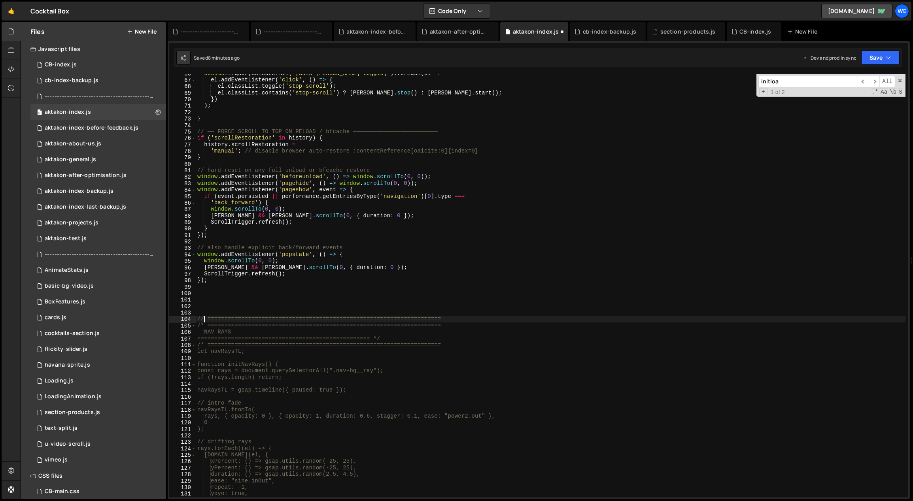
scroll to position [0, 0]
drag, startPoint x: 204, startPoint y: 327, endPoint x: 197, endPoint y: 326, distance: 7.2
click at [197, 326] on div "document . querySelectorAll ( '[data-[PERSON_NAME]-toggle]' ) . forEach ( el =>…" at bounding box center [551, 288] width 710 height 437
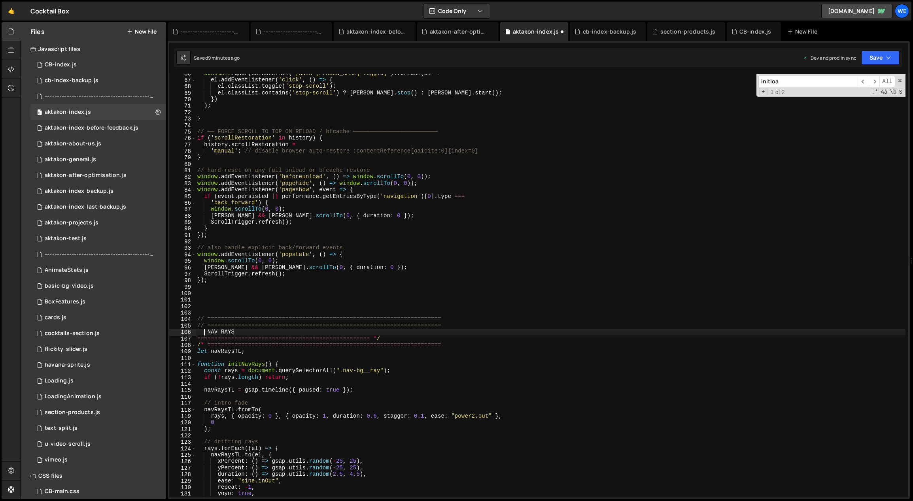
click at [204, 331] on div "document . querySelectorAll ( '[data-[PERSON_NAME]-toggle]' ) . forEach ( el =>…" at bounding box center [551, 288] width 710 height 437
click at [197, 336] on div "document . querySelectorAll ( '[data-[PERSON_NAME]-toggle]' ) . forEach ( el =>…" at bounding box center [551, 288] width 710 height 437
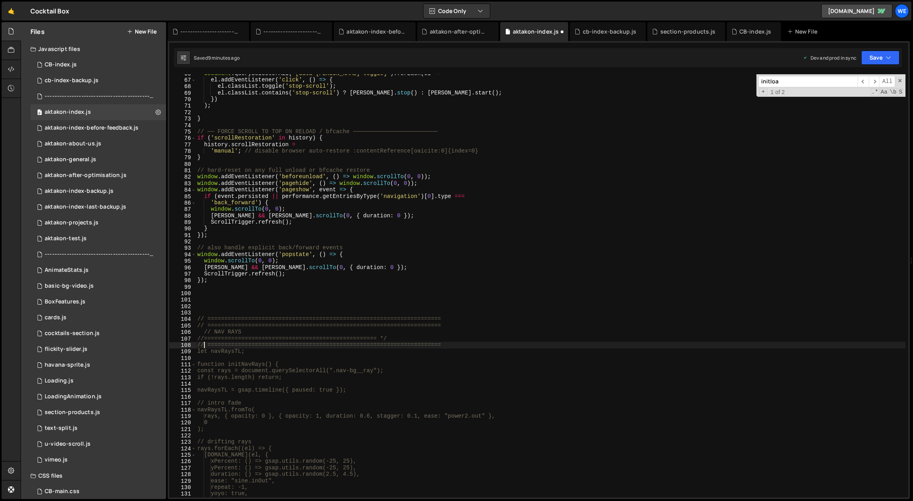
scroll to position [0, 0]
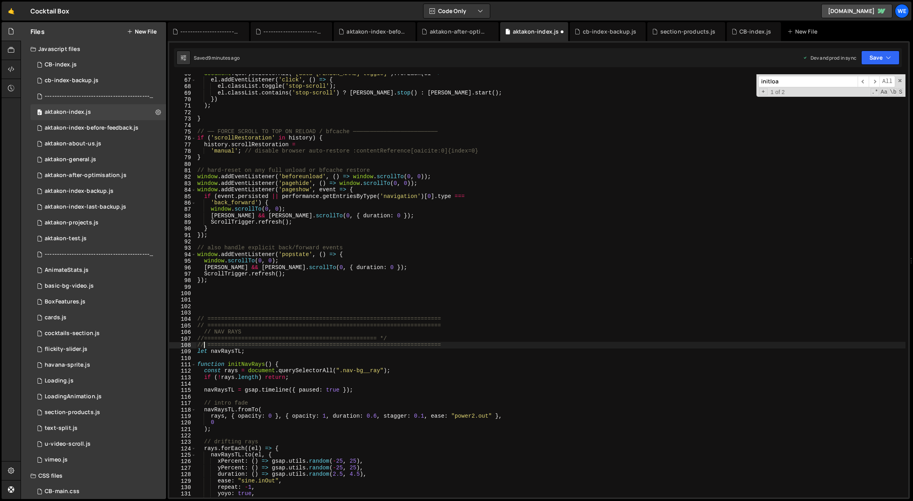
click at [413, 339] on div "document . querySelectorAll ( '[data-[PERSON_NAME]-toggle]' ) . forEach ( el =>…" at bounding box center [551, 288] width 710 height 437
drag, startPoint x: 382, startPoint y: 336, endPoint x: 371, endPoint y: 339, distance: 10.6
click at [352, 337] on div "document . querySelectorAll ( '[data-[PERSON_NAME]-toggle]' ) . forEach ( el =>…" at bounding box center [551, 288] width 710 height 437
paste textarea "======="
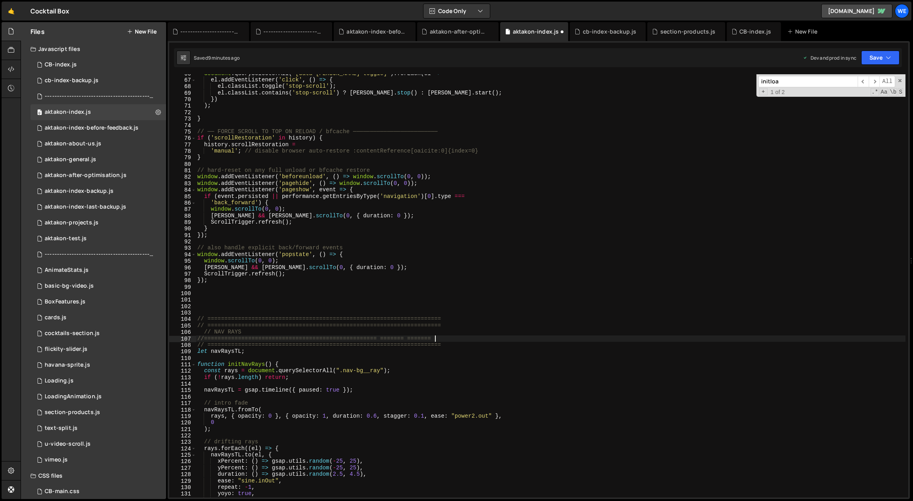
paste textarea "======="
click at [381, 337] on div "document . querySelectorAll ( '[data-[PERSON_NAME]-toggle]' ) . forEach ( el =>…" at bounding box center [551, 288] width 710 height 437
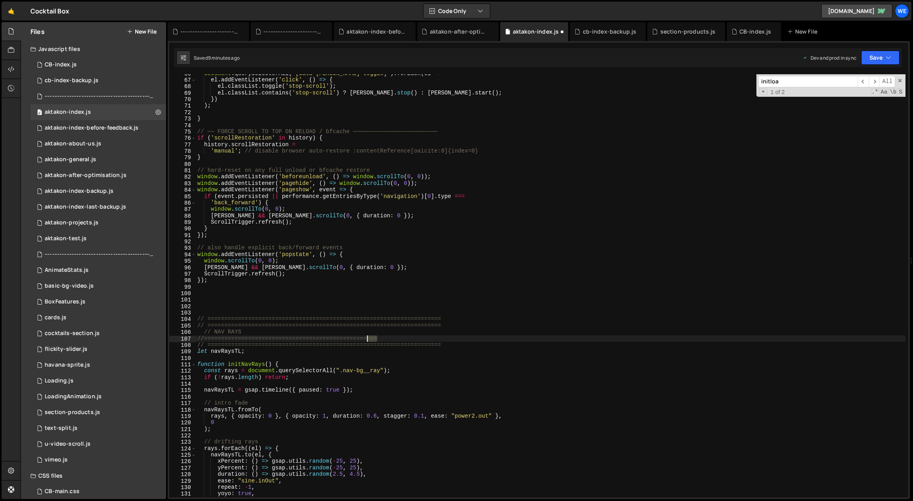
drag, startPoint x: 374, startPoint y: 337, endPoint x: 362, endPoint y: 337, distance: 11.5
click at [362, 337] on div "document . querySelectorAll ( '[data-[PERSON_NAME]-toggle]' ) . forEach ( el =>…" at bounding box center [551, 288] width 710 height 437
click at [384, 338] on div "document . querySelectorAll ( '[data-[PERSON_NAME]-toggle]' ) . forEach ( el =>…" at bounding box center [551, 288] width 710 height 437
paste textarea "===="
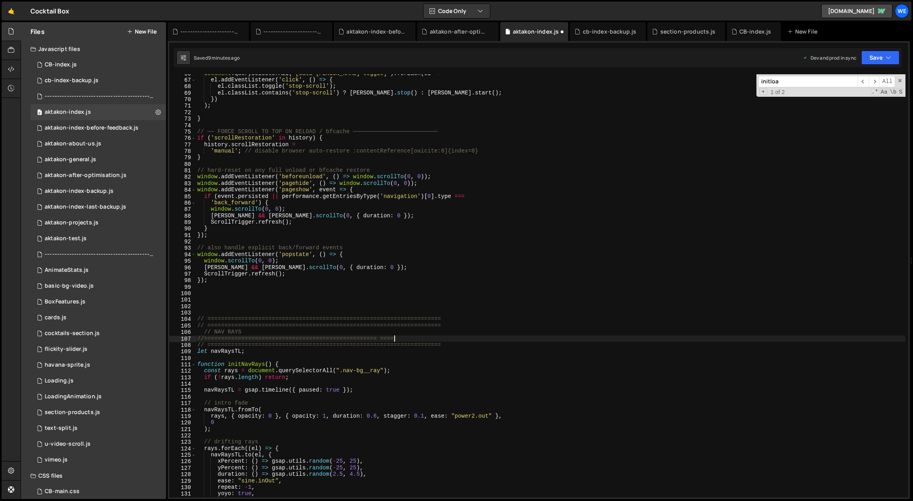
paste textarea "===="
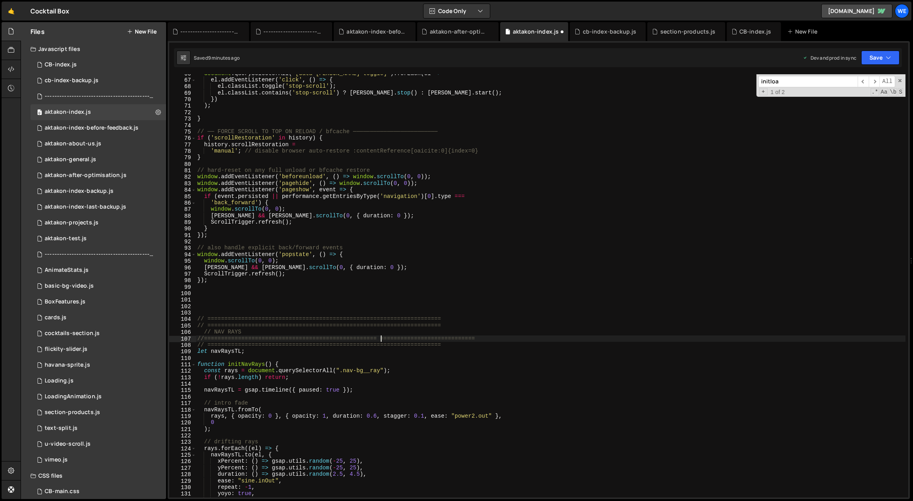
drag, startPoint x: 380, startPoint y: 336, endPoint x: 386, endPoint y: 337, distance: 6.0
click at [380, 336] on div "document . querySelectorAll ( '[data-[PERSON_NAME]-toggle]' ) . forEach ( el =>…" at bounding box center [551, 288] width 710 height 437
drag, startPoint x: 450, startPoint y: 344, endPoint x: 206, endPoint y: 340, distance: 244.3
click at [186, 344] on div "//=============================================================================…" at bounding box center [538, 285] width 739 height 423
type textarea "// ====================================================================="
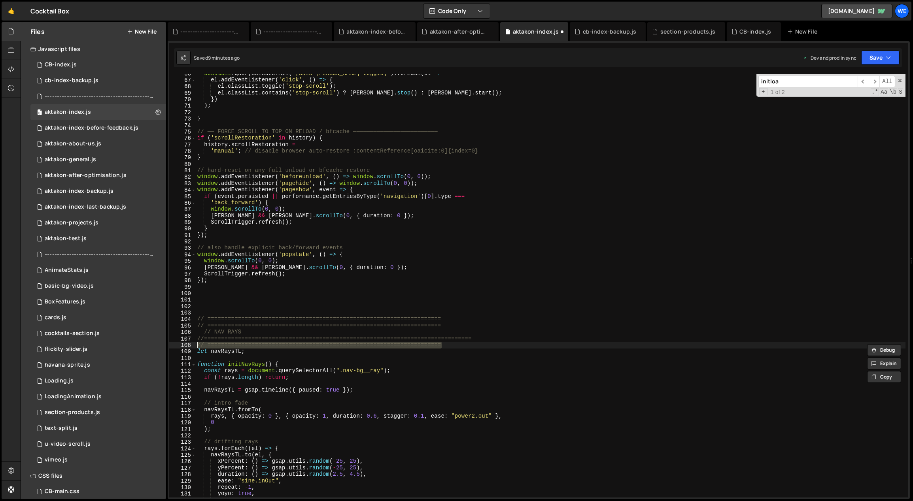
scroll to position [0, 0]
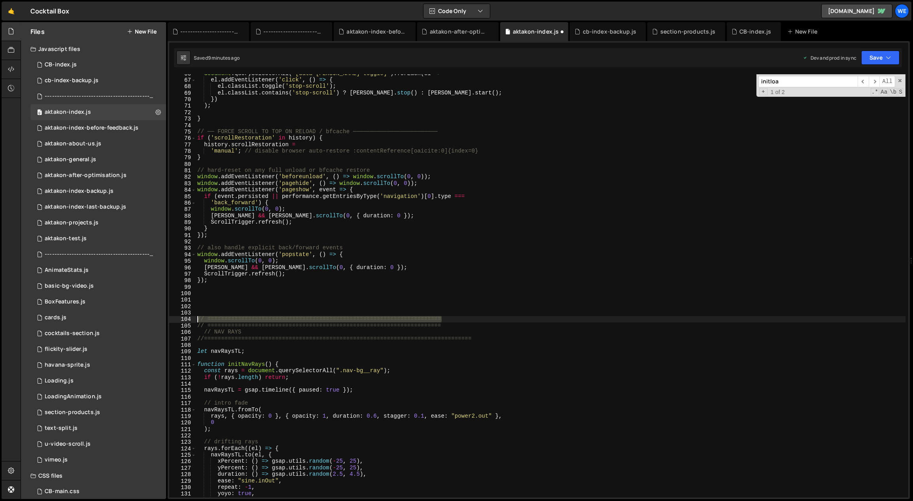
drag, startPoint x: 449, startPoint y: 317, endPoint x: 175, endPoint y: 319, distance: 274.3
click at [171, 320] on div "66 67 68 69 70 71 72 73 74 75 76 77 78 79 80 81 82 83 84 85 86 87 88 89 90 91 9…" at bounding box center [538, 285] width 739 height 423
type textarea "// ====================================================================="
drag, startPoint x: 457, startPoint y: 328, endPoint x: 402, endPoint y: 326, distance: 55.4
click at [402, 326] on div "document . querySelectorAll ( '[data-[PERSON_NAME]-toggle]' ) . forEach ( el =>…" at bounding box center [551, 288] width 710 height 437
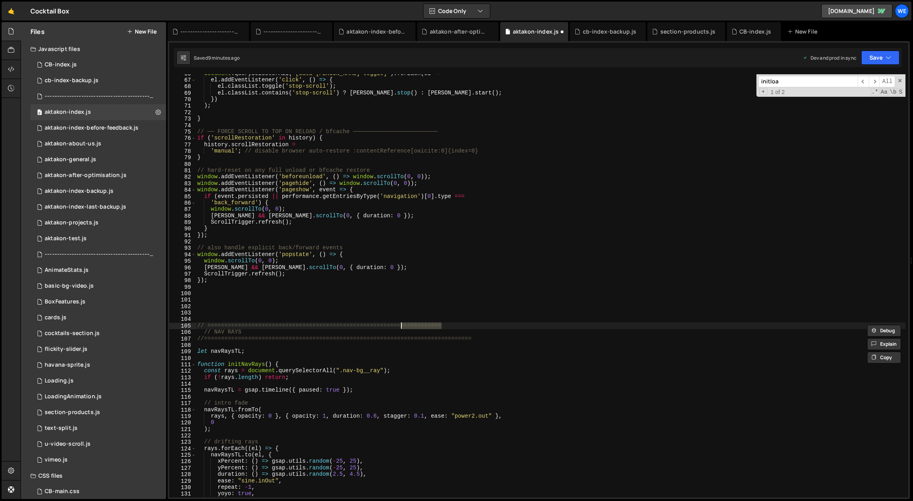
paste textarea "============"
drag, startPoint x: 463, startPoint y: 338, endPoint x: 441, endPoint y: 339, distance: 22.1
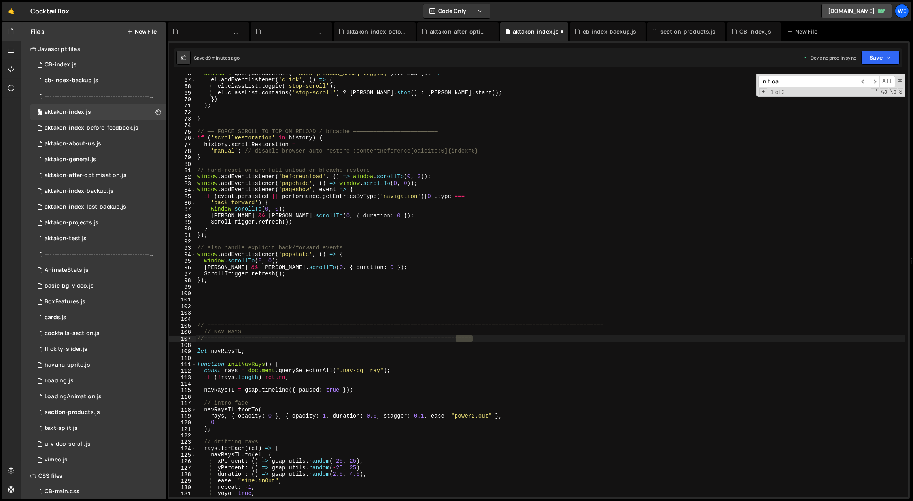
click at [441, 339] on div "document . querySelectorAll ( '[data-[PERSON_NAME]-toggle]' ) . forEach ( el =>…" at bounding box center [551, 288] width 710 height 437
paste textarea "========="
type textarea "//=============================================================================…"
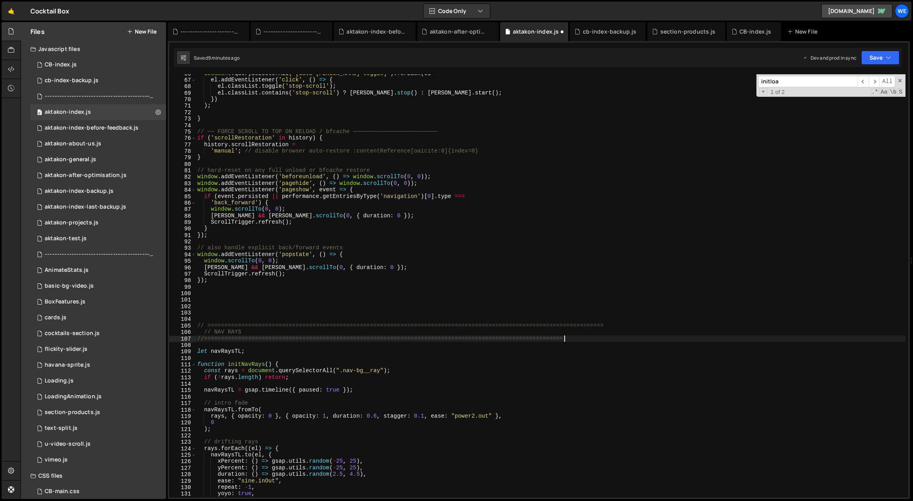
click at [294, 313] on div "document . querySelectorAll ( '[data-[PERSON_NAME]-toggle]' ) . forEach ( el =>…" at bounding box center [551, 288] width 710 height 437
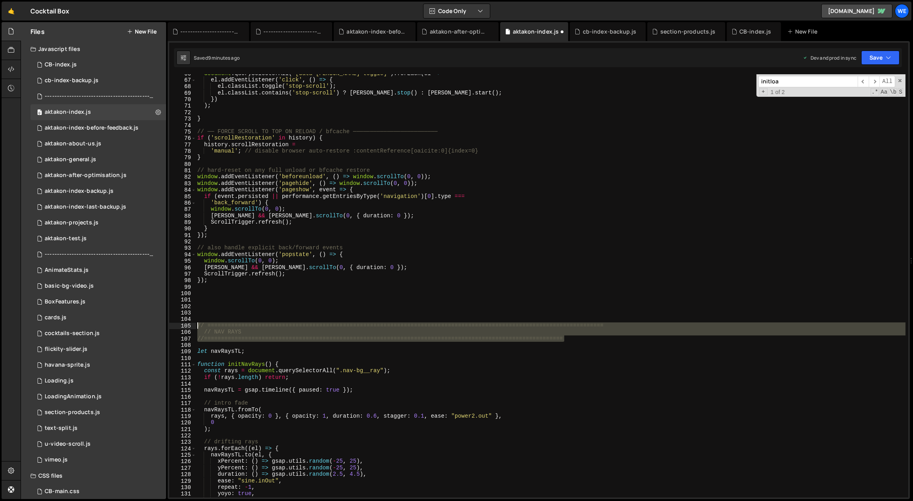
drag, startPoint x: 465, startPoint y: 339, endPoint x: 192, endPoint y: 323, distance: 273.5
click at [192, 323] on div "66 67 68 69 70 71 72 73 74 75 76 77 78 79 80 81 82 83 84 85 86 87 88 89 90 91 9…" at bounding box center [538, 285] width 739 height 423
type textarea "// ============================================================================…"
click at [209, 304] on div "document . querySelectorAll ( '[data-[PERSON_NAME]-toggle]' ) . forEach ( el =>…" at bounding box center [551, 288] width 710 height 437
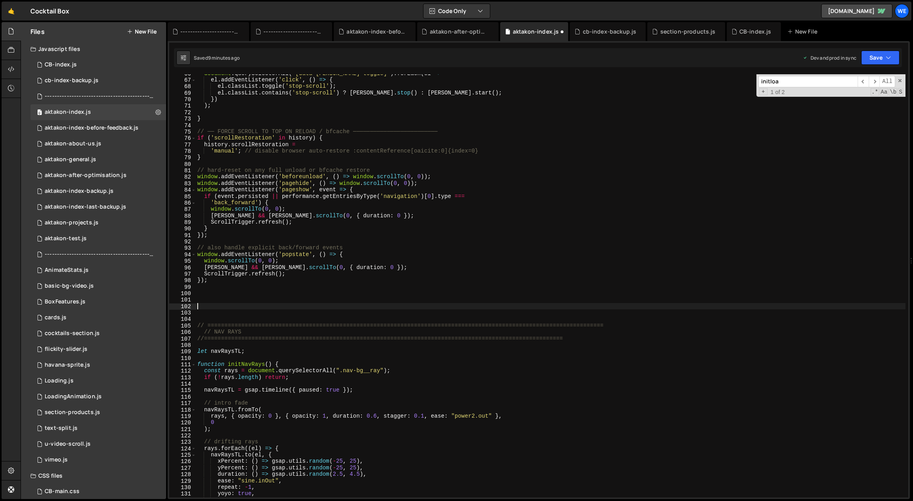
paste textarea "//=============================================================================…"
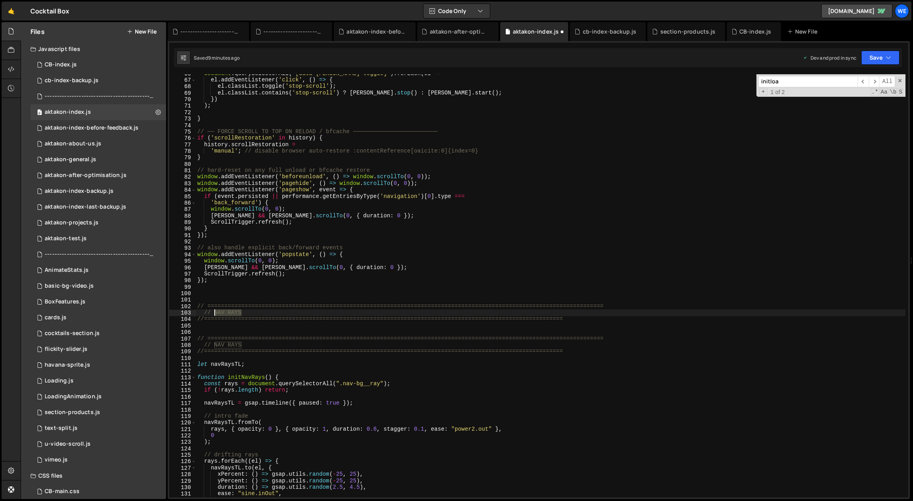
drag, startPoint x: 260, startPoint y: 310, endPoint x: 214, endPoint y: 314, distance: 45.6
click at [214, 314] on div "document . querySelectorAll ( '[data-[PERSON_NAME]-toggle]' ) . forEach ( el =>…" at bounding box center [551, 288] width 710 height 437
type textarea "// SCROLL TO TOP"
click at [341, 291] on div "document . querySelectorAll ( '[data-[PERSON_NAME]-toggle]' ) . forEach ( el =>…" at bounding box center [551, 288] width 710 height 437
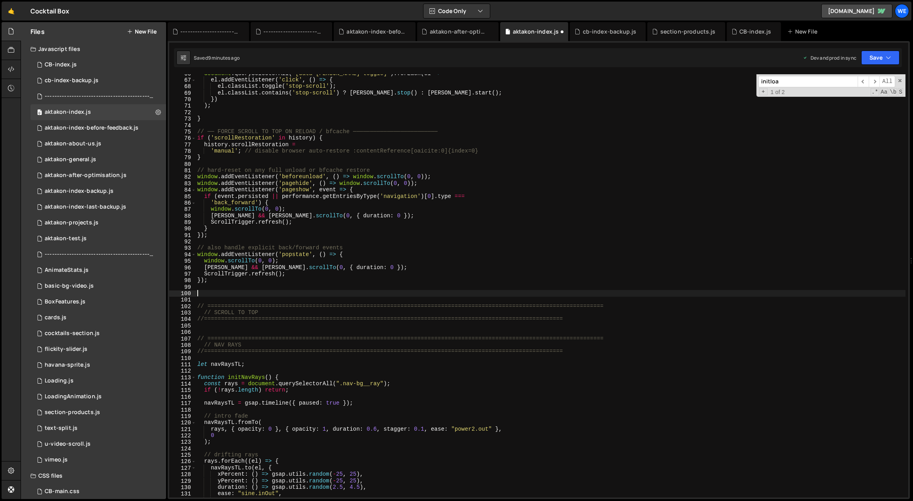
scroll to position [0, 0]
click at [255, 321] on div "document . querySelectorAll ( '[data-[PERSON_NAME]-toggle]' ) . forEach ( el =>…" at bounding box center [551, 288] width 710 height 437
type textarea "//=============================================================================…"
click at [253, 327] on div "document . querySelectorAll ( '[data-[PERSON_NAME]-toggle]' ) . forEach ( el =>…" at bounding box center [551, 288] width 710 height 437
paste textarea "});"
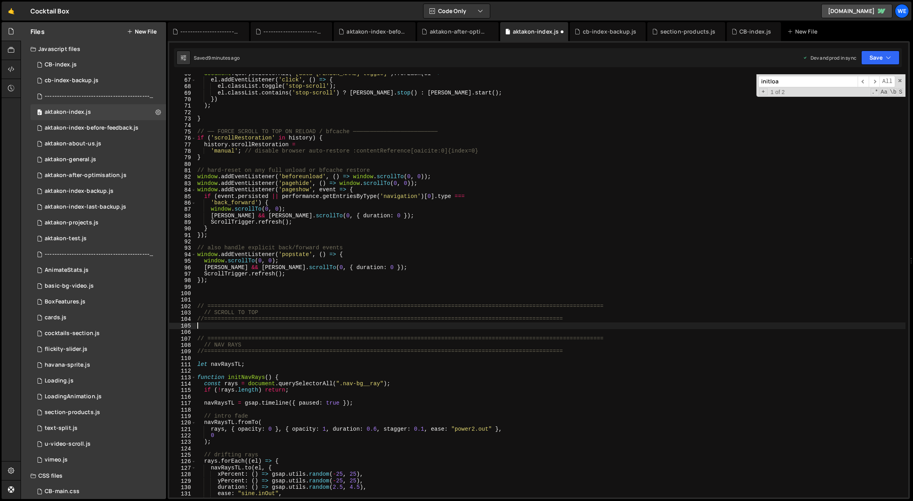
scroll to position [579, 0]
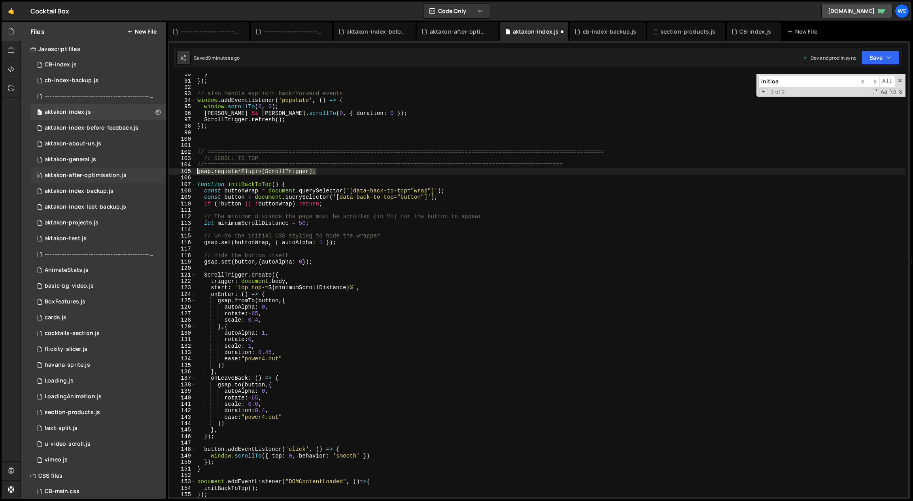
drag, startPoint x: 313, startPoint y: 169, endPoint x: 152, endPoint y: 172, distance: 161.3
click at [149, 171] on div "Files New File Javascript files 0 CB-index.js 0 0 cb-index-backup.js 0 0 ------…" at bounding box center [467, 260] width 892 height 477
type textarea "gsap.registerPlugin(ScrollTrigger);"
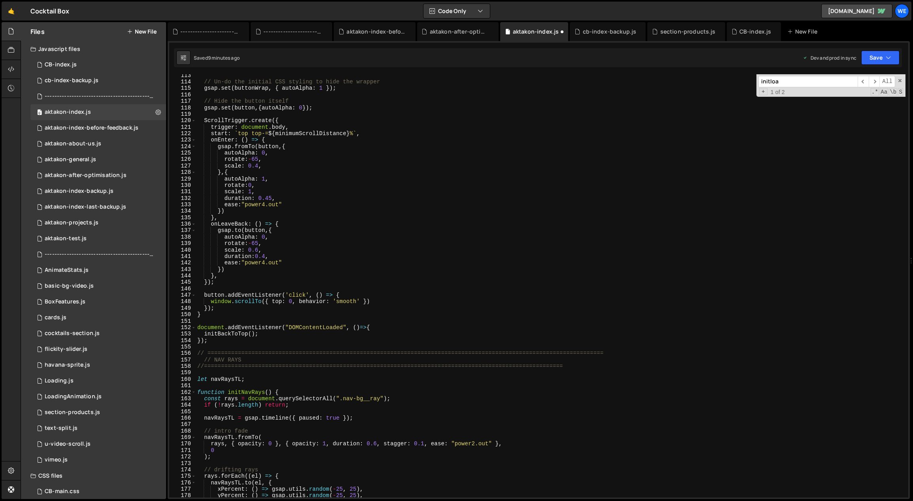
scroll to position [787, 0]
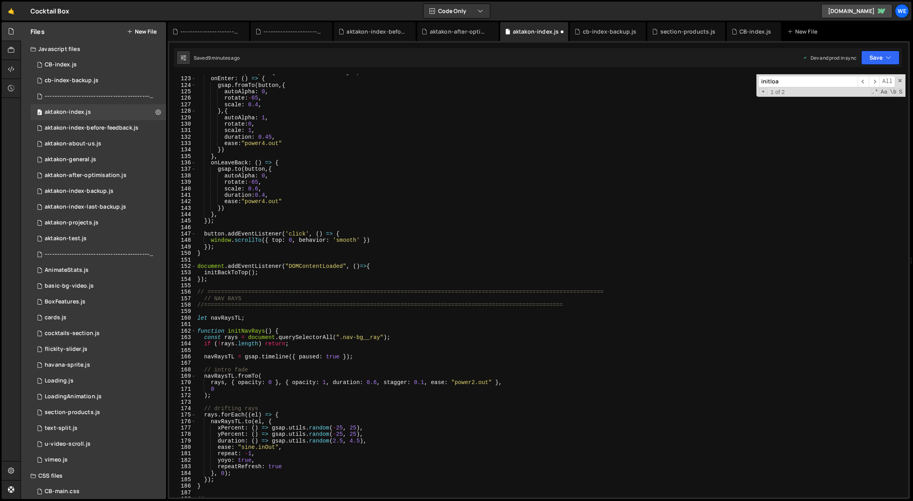
click at [229, 254] on div "start : ` top top-= ${ minimumScrollDistance } % ` , onEnter : ( ) => { gsap . …" at bounding box center [551, 287] width 710 height 437
type textarea "}"
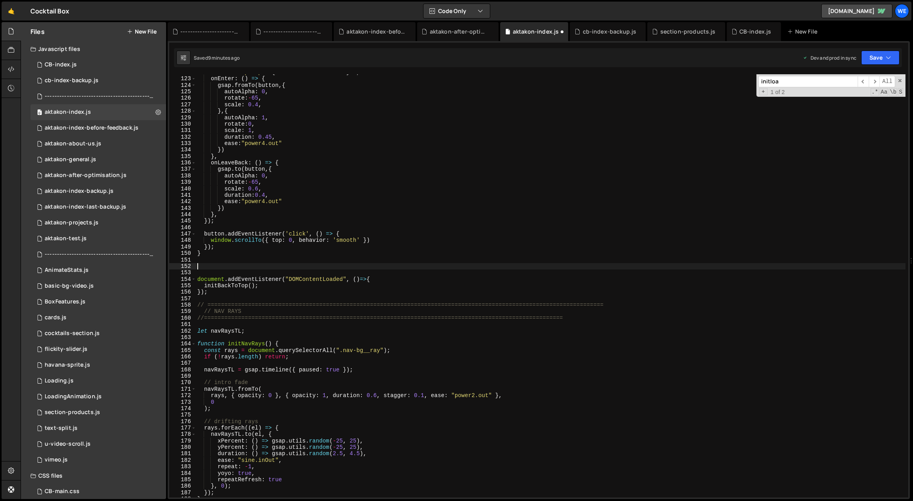
paste textarea "});"
type textarea "});"
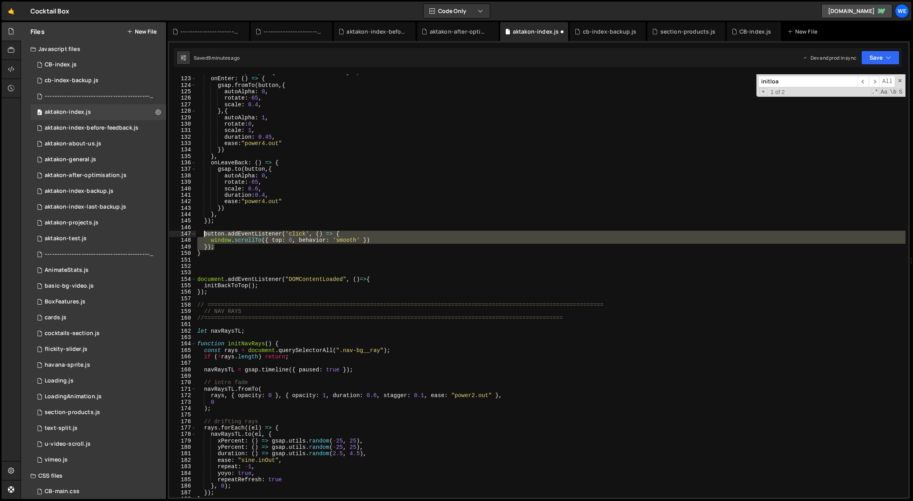
drag, startPoint x: 221, startPoint y: 248, endPoint x: 203, endPoint y: 234, distance: 22.8
click at [203, 234] on div "start : ` top top-= ${ minimumScrollDistance } % ` , onEnter : ( ) => { gsap . …" at bounding box center [551, 287] width 710 height 437
paste textarea "});"
type textarea "});"
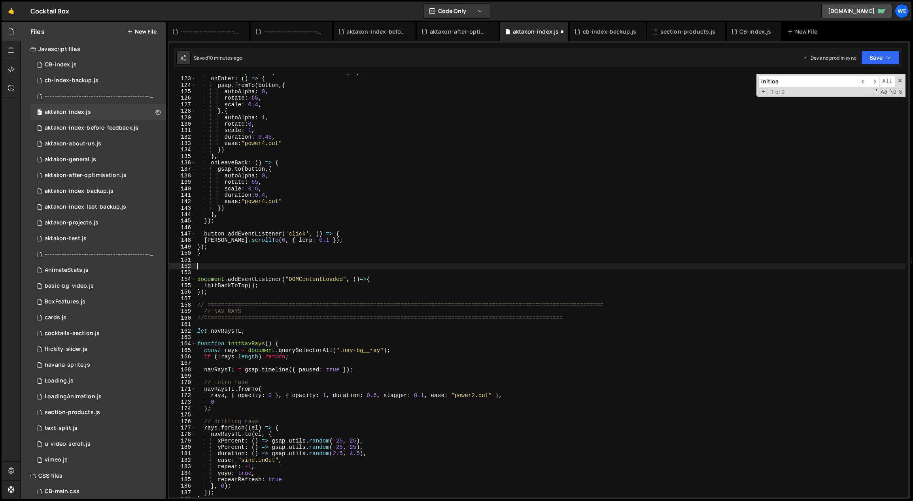
click at [305, 263] on div "start : ` top top-= ${ minimumScrollDistance } % ` , onEnter : ( ) => { gsap . …" at bounding box center [551, 287] width 710 height 437
drag, startPoint x: 238, startPoint y: 286, endPoint x: 203, endPoint y: 287, distance: 34.4
click at [203, 287] on div "start : ` top top-= ${ minimumScrollDistance } % ` , onEnter : ( ) => { gsap . …" at bounding box center [551, 287] width 710 height 437
type textarea "initBackToTop();"
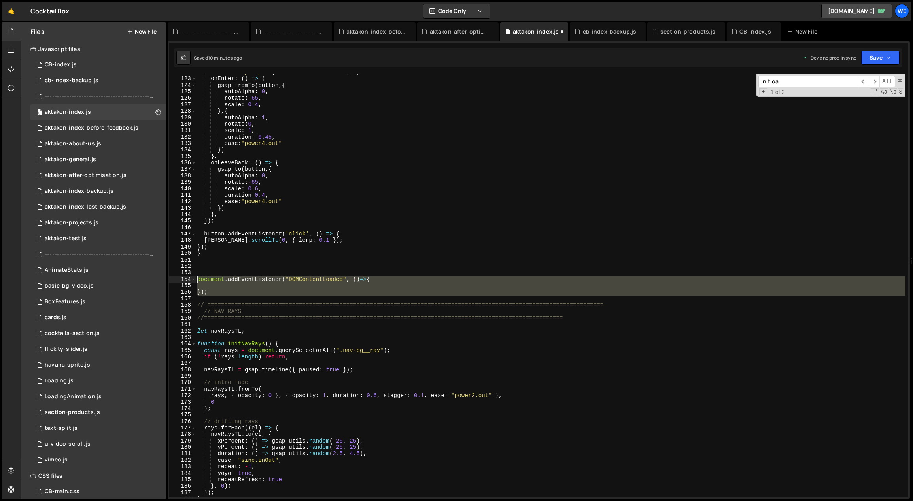
drag, startPoint x: 207, startPoint y: 293, endPoint x: 196, endPoint y: 280, distance: 17.4
click at [196, 280] on div "start : ` top top-= ${ minimumScrollDistance } % ` , onEnter : ( ) => { gsap . …" at bounding box center [551, 287] width 710 height 437
type textarea "document.addEventListener("DOMContentLoaded", ()=>{"
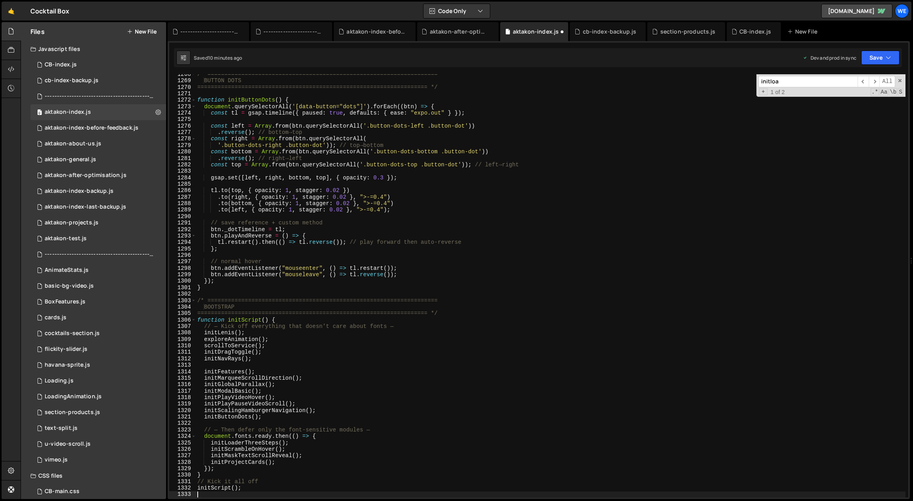
scroll to position [8196, 0]
click at [276, 337] on div "/* ==================================================================== BUTTON …" at bounding box center [551, 289] width 710 height 437
click at [272, 334] on div "/* ==================================================================== BUTTON …" at bounding box center [551, 289] width 710 height 437
type textarea "initLenis();"
paste textarea "initBackToTop();"
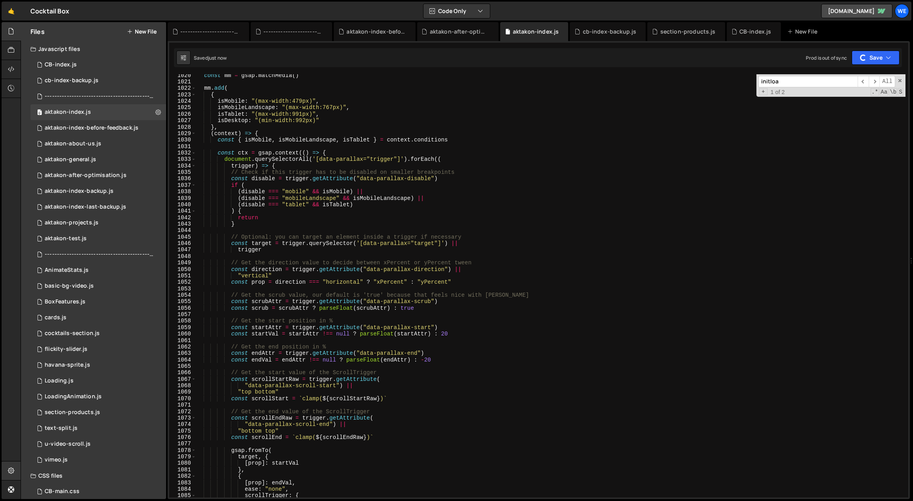
scroll to position [6592, 0]
click at [399, 234] on div "const mm = gsap . matchMedia ( ) mm . add ( { isMobile : "(max-width:479px)" , …" at bounding box center [551, 290] width 710 height 437
type textarea "// Optional: you can target an element inside a trigger if necessary"
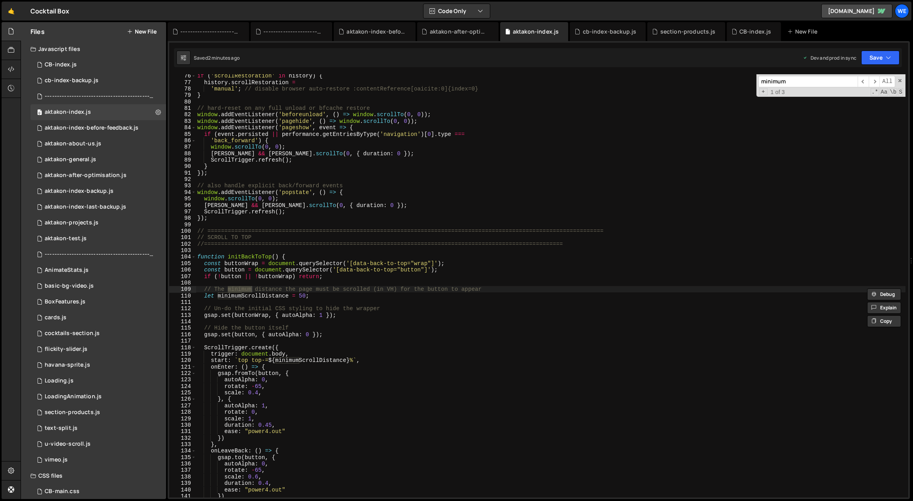
type input "minimum"
click at [317, 294] on div "if ( 'scrollRestoration' in history ) { history . scrollRestoration = 'manual' …" at bounding box center [551, 291] width 710 height 437
drag, startPoint x: 306, startPoint y: 297, endPoint x: 300, endPoint y: 298, distance: 6.7
click at [300, 298] on div "if ( 'scrollRestoration' in history ) { history . scrollRestoration = 'manual' …" at bounding box center [551, 291] width 710 height 437
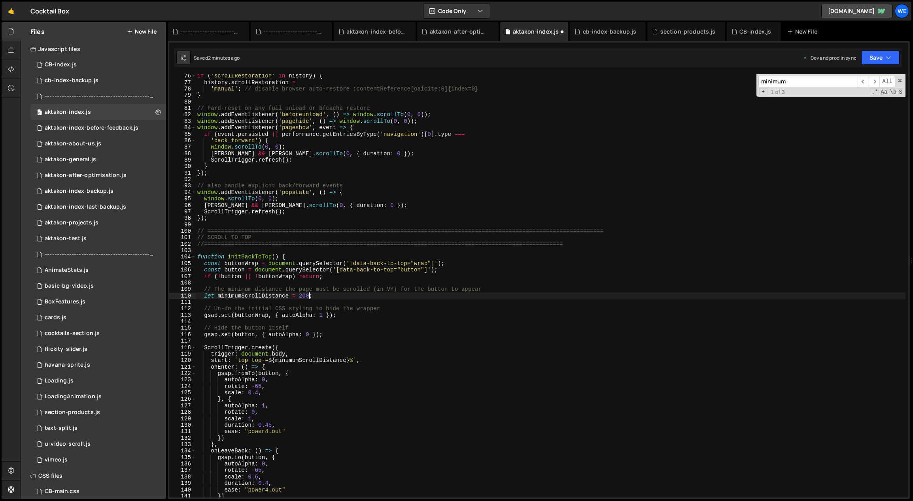
click at [334, 293] on div "if ( 'scrollRestoration' in history ) { history . scrollRestoration = 'manual' …" at bounding box center [551, 291] width 710 height 437
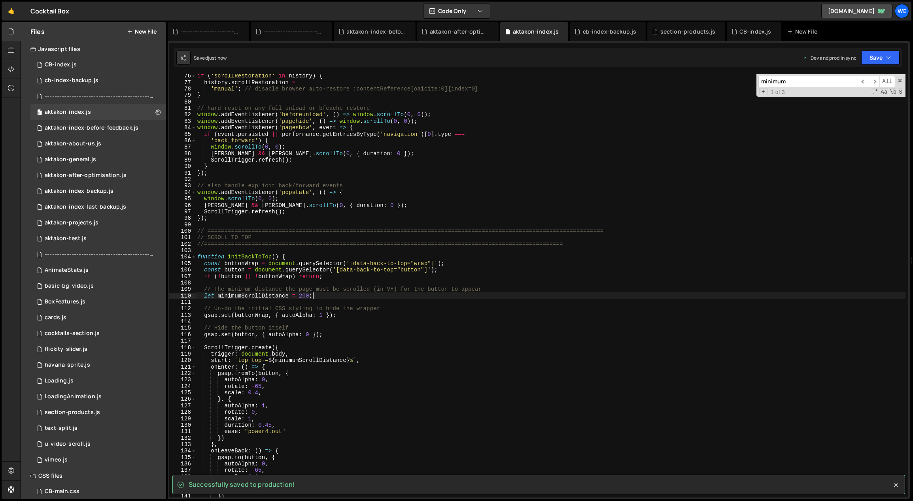
type textarea "let minimumScrollDistance = 200;"
